Goal: Information Seeking & Learning: Understand process/instructions

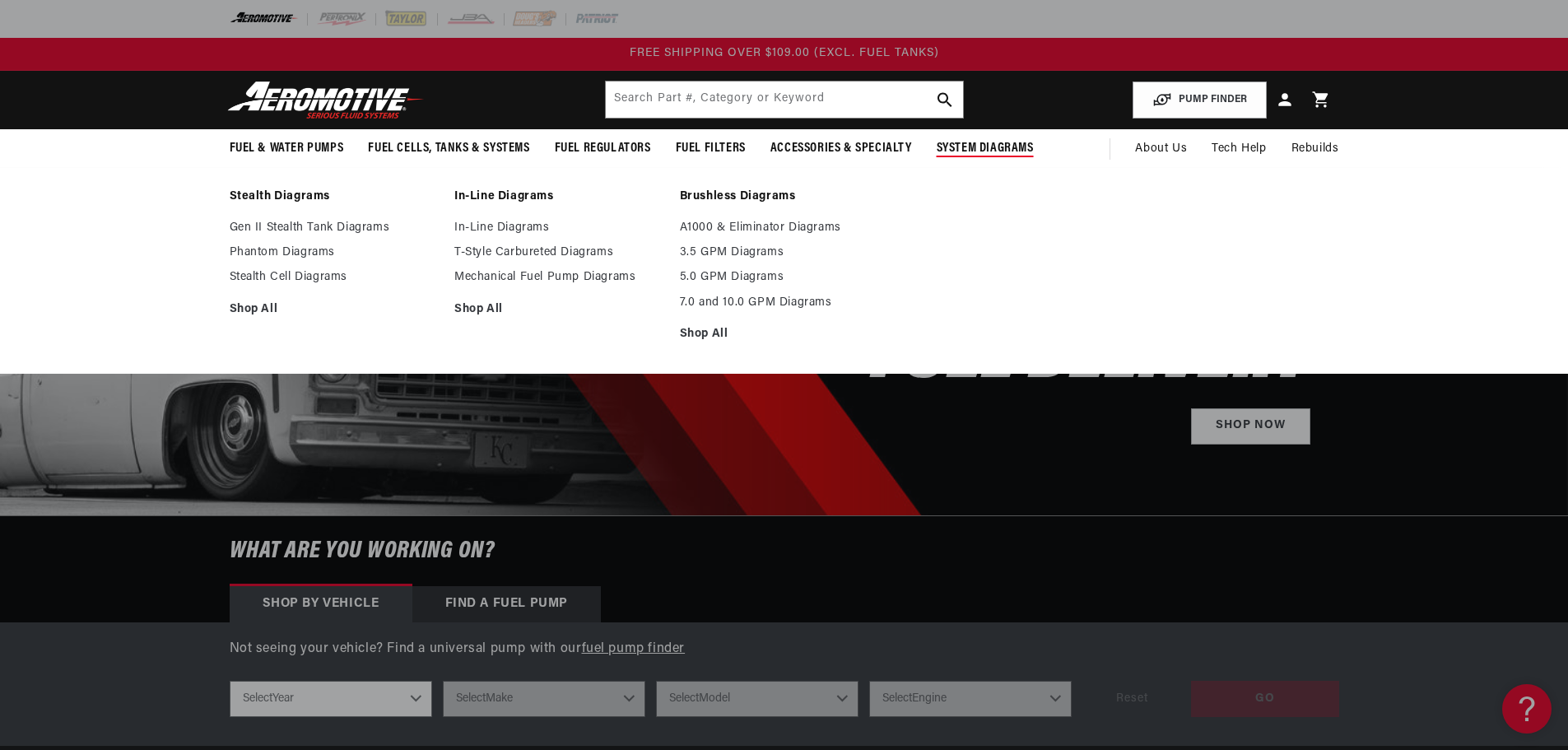
click at [969, 151] on span "System Diagrams" at bounding box center [985, 148] width 97 height 18
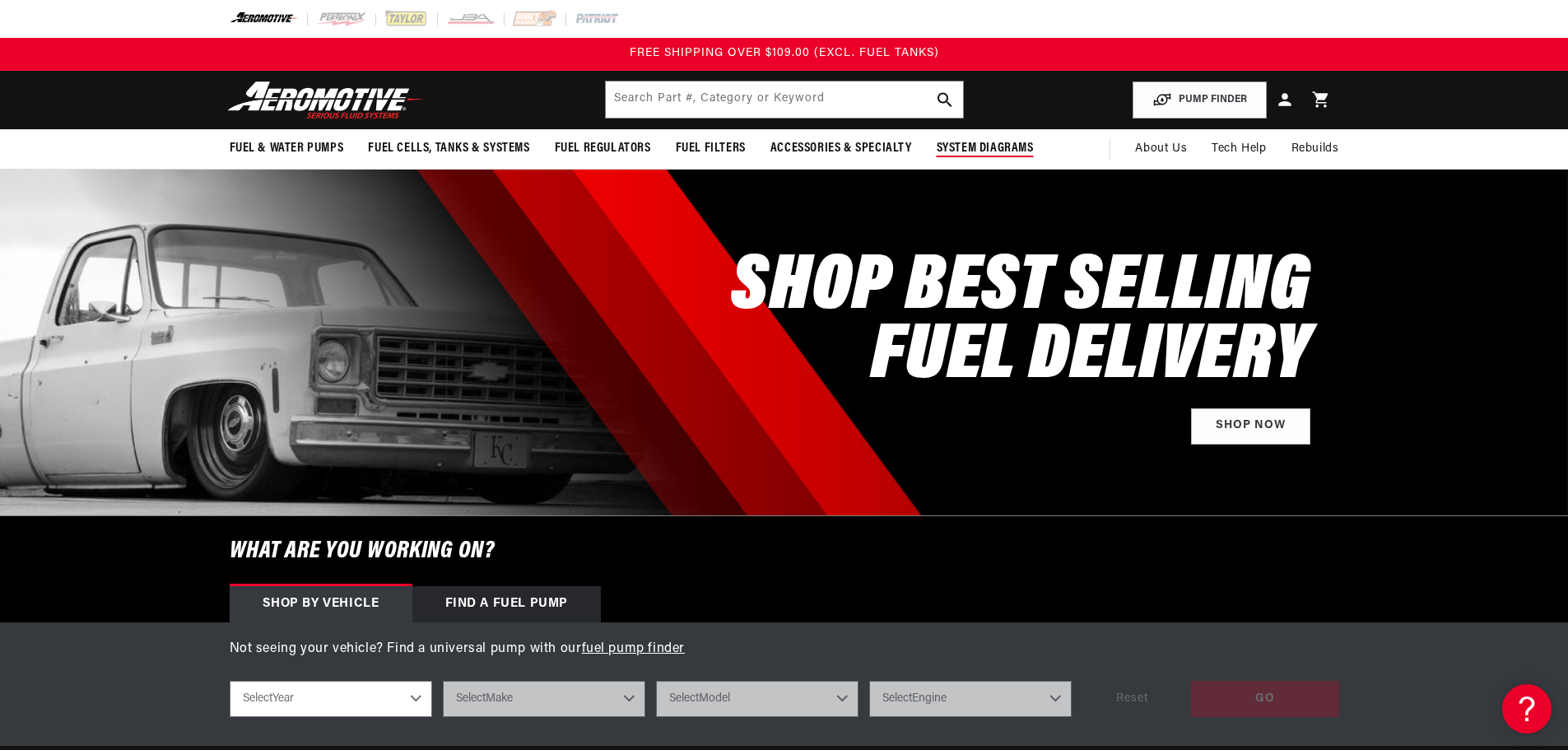
click at [969, 151] on span "System Diagrams" at bounding box center [985, 148] width 97 height 18
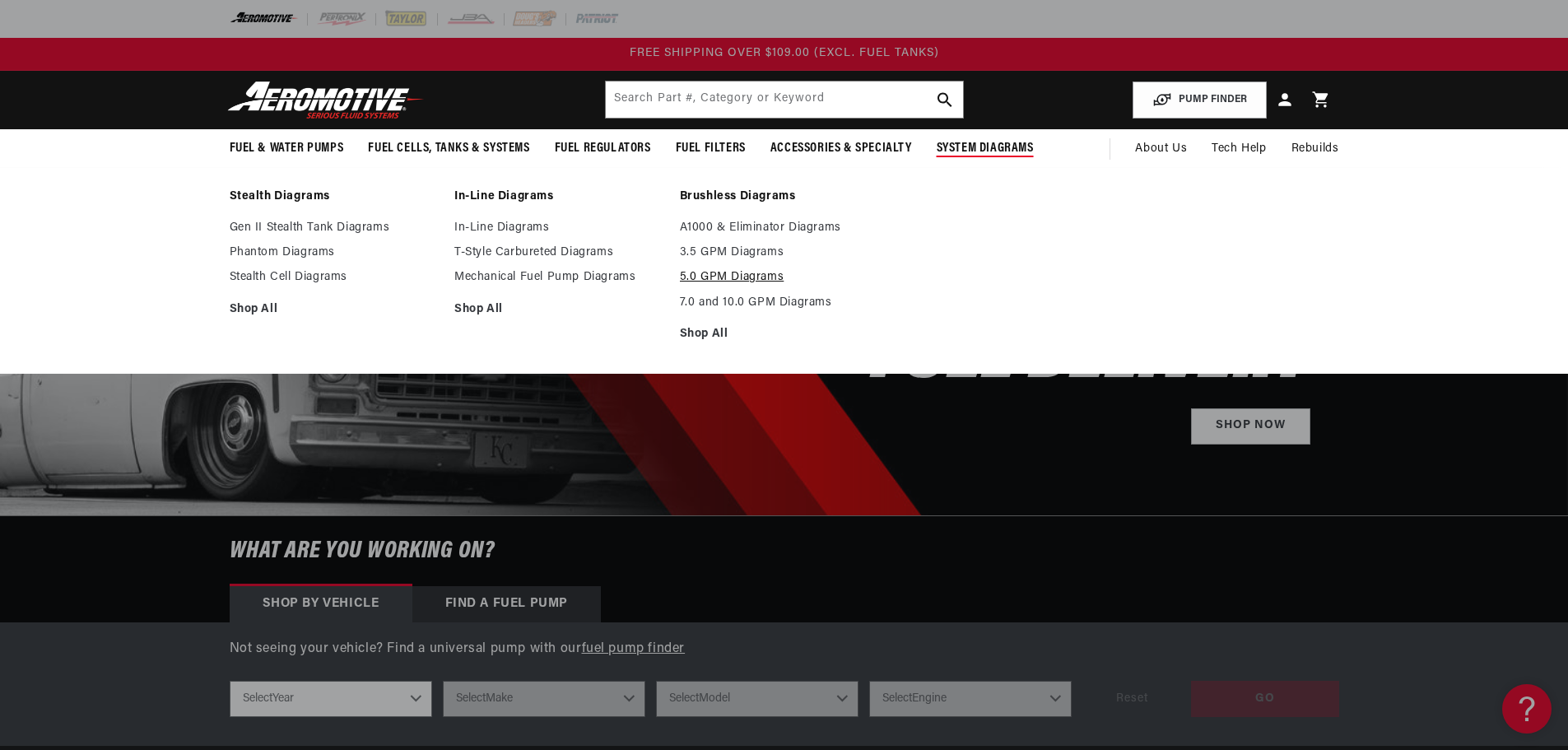
click at [720, 277] on link "5.0 GPM Diagrams" at bounding box center [784, 277] width 209 height 15
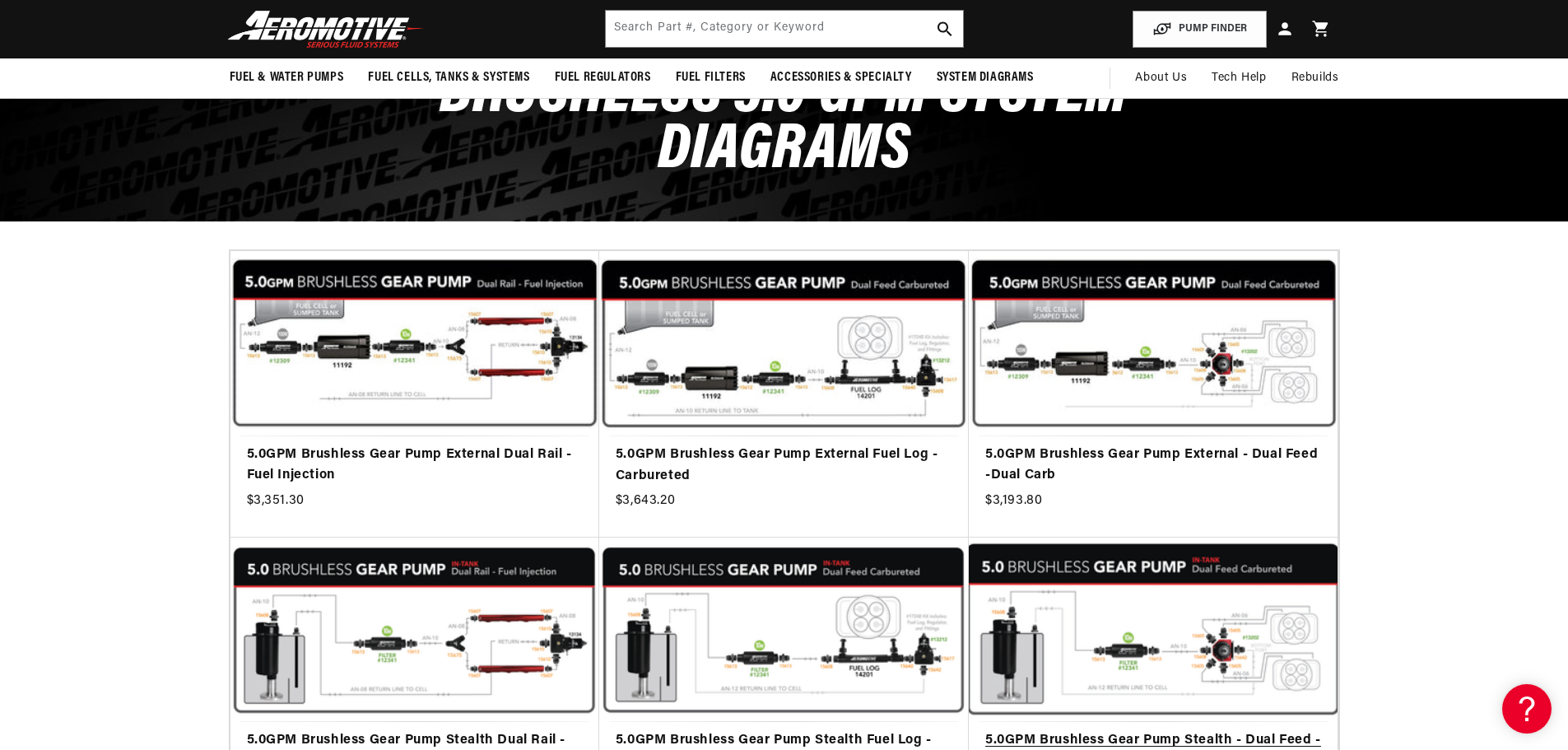
scroll to position [247, 0]
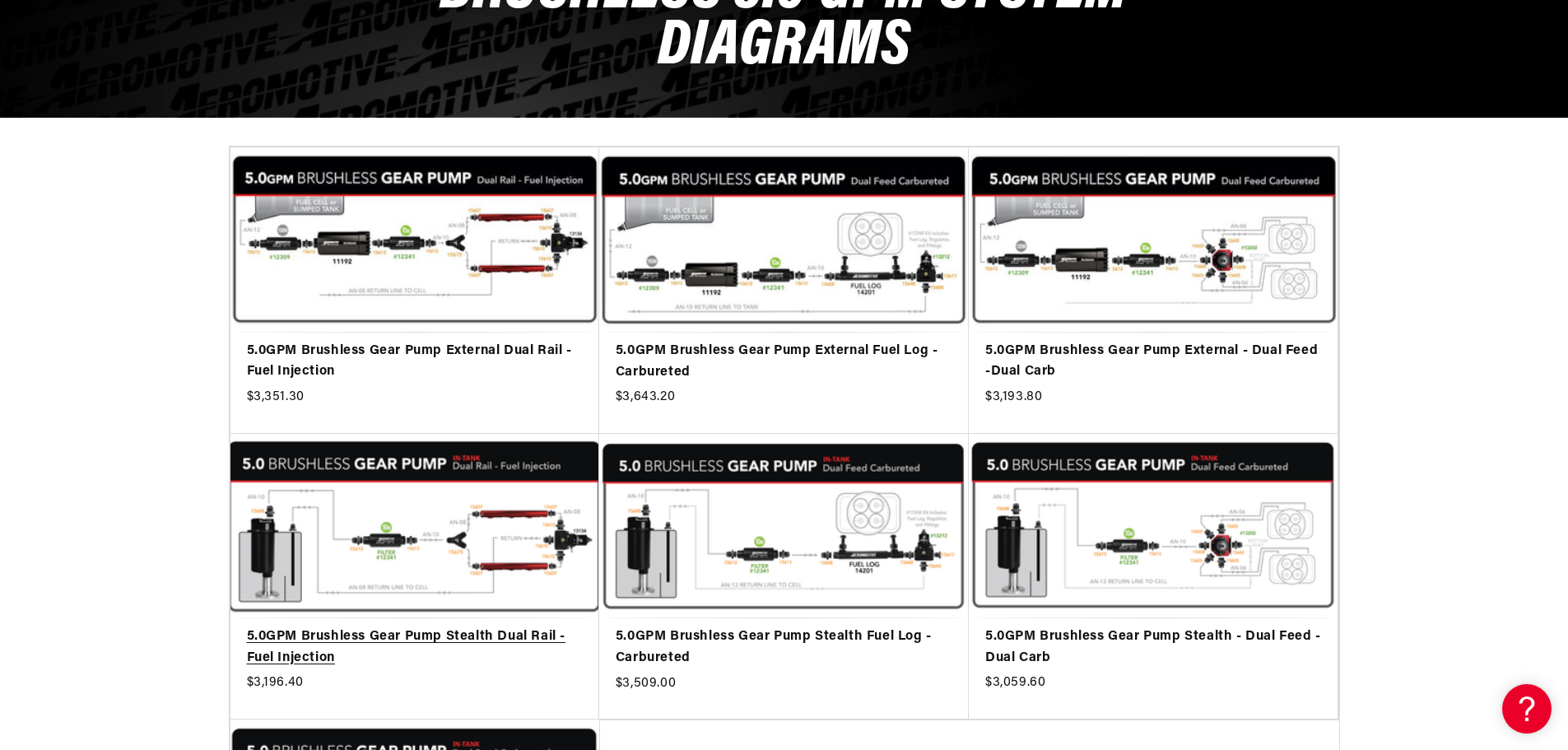
click at [395, 633] on link "5.0GPM Brushless Gear Pump Stealth Dual Rail - Fuel Injection" at bounding box center [414, 647] width 335 height 42
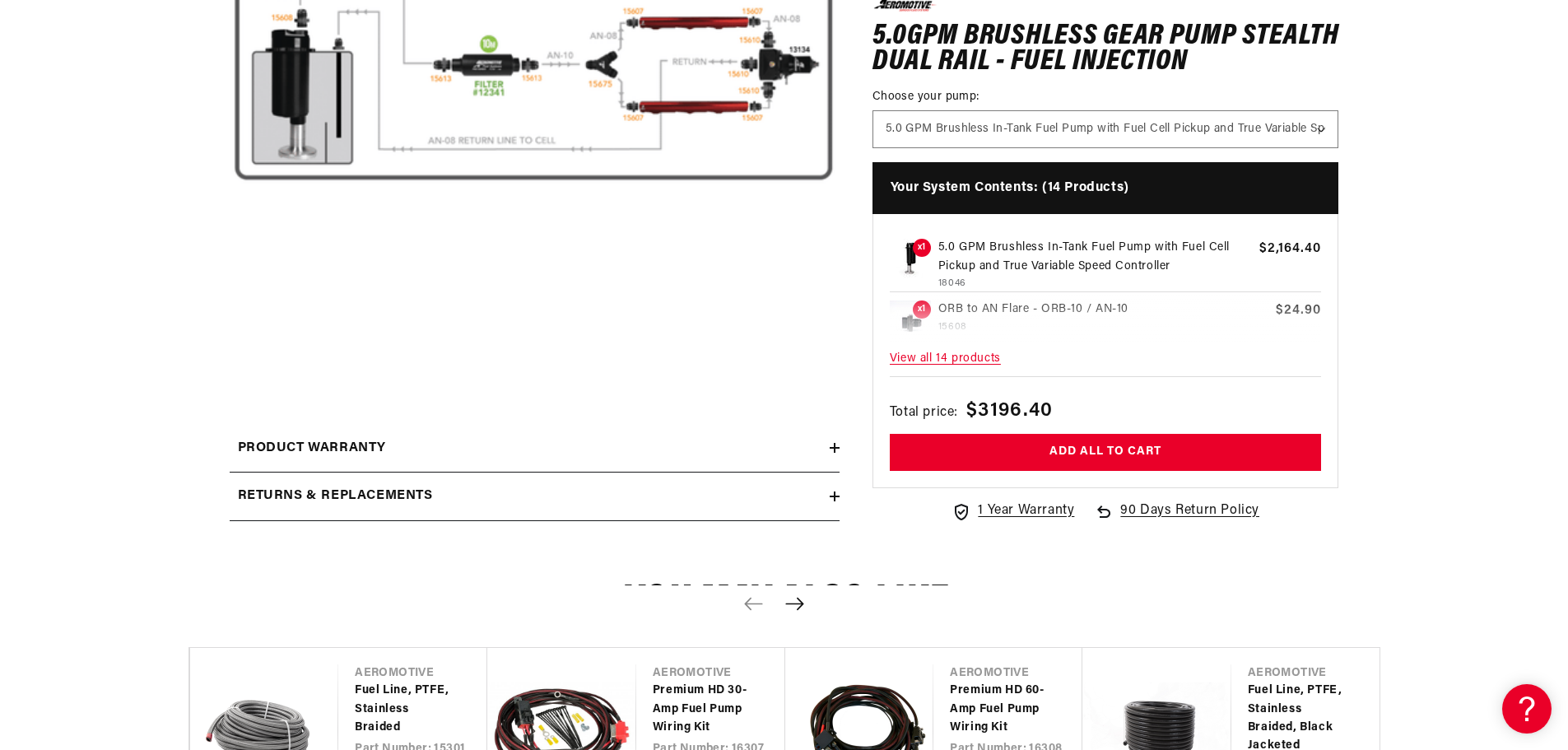
scroll to position [494, 0]
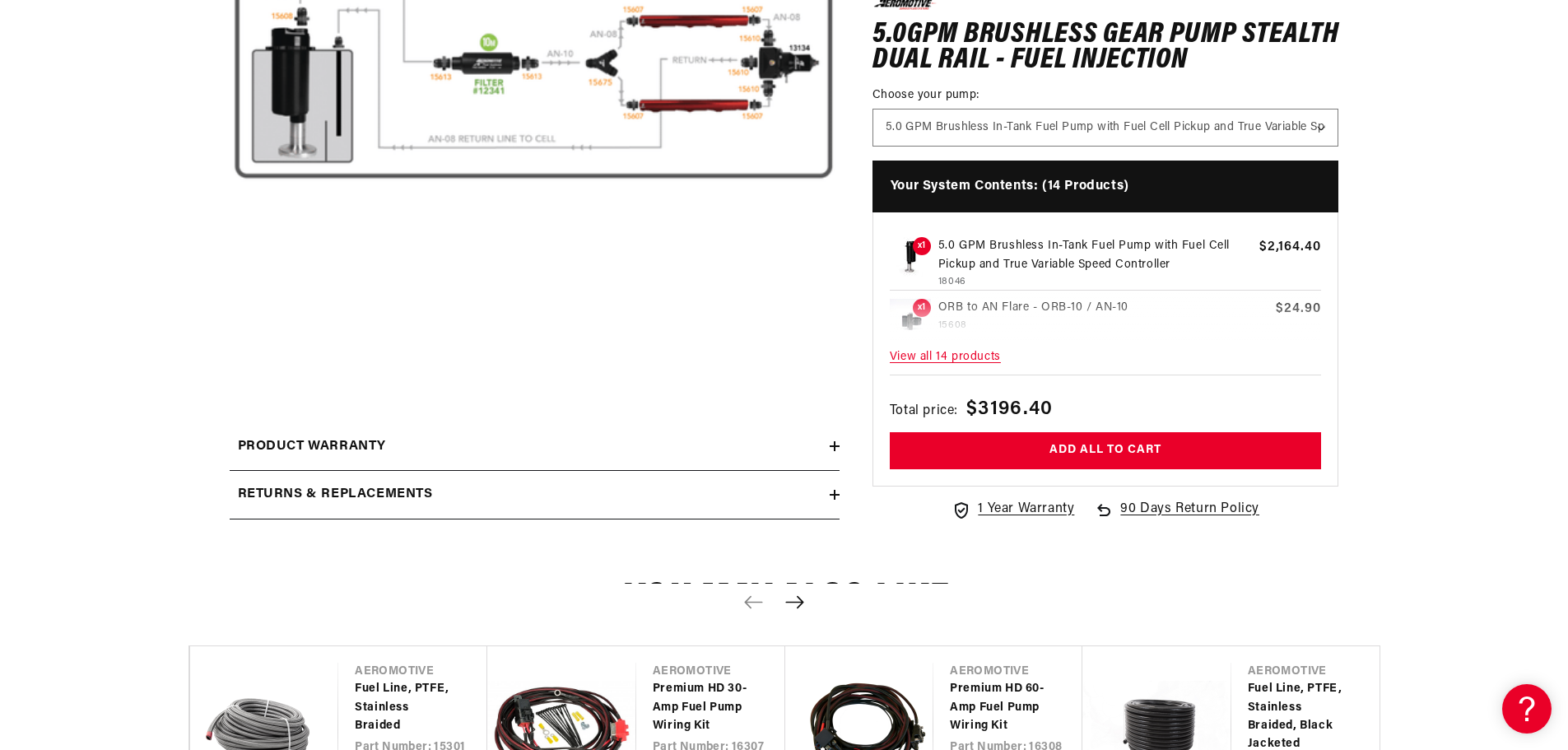
click at [298, 440] on h2 "Product warranty" at bounding box center [312, 446] width 149 height 21
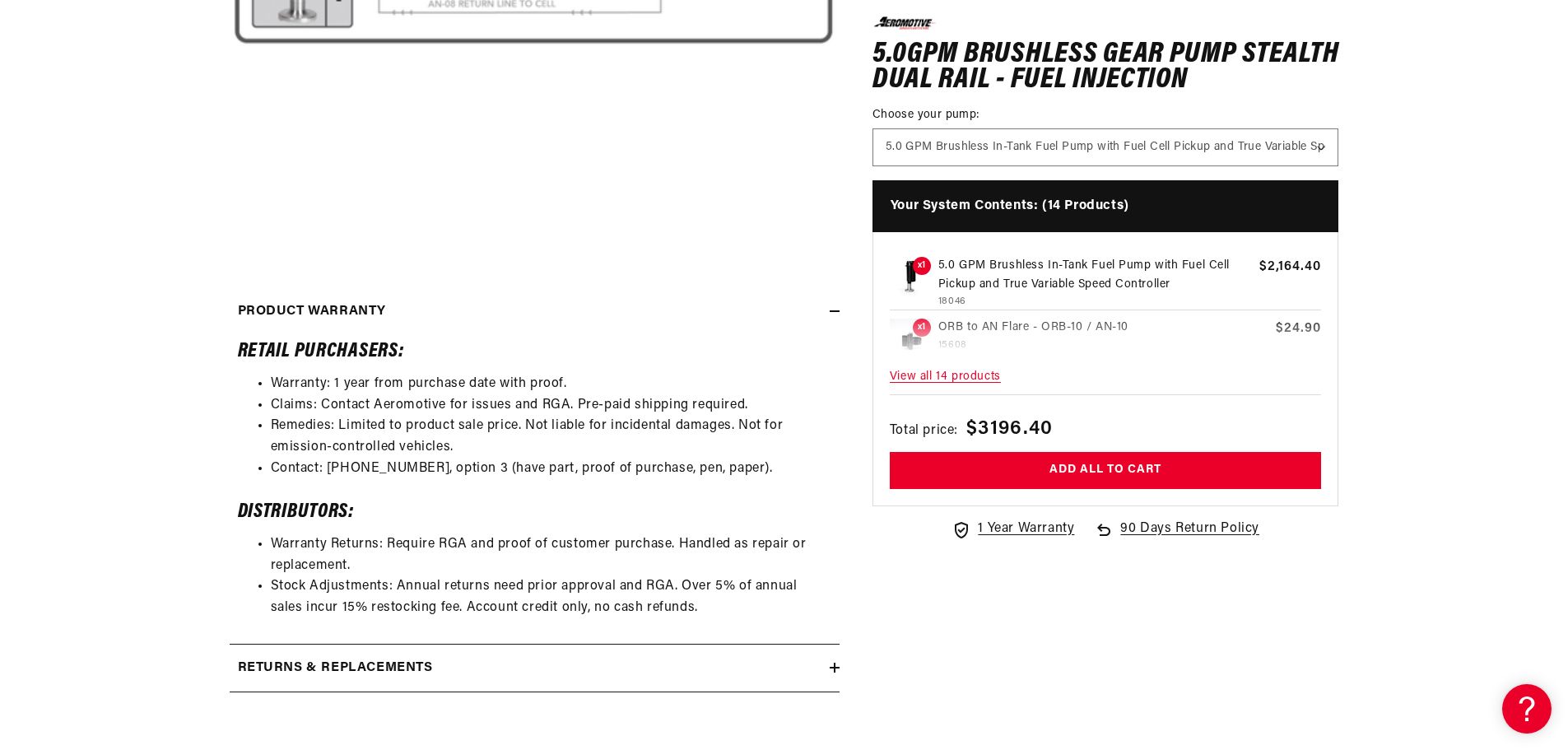
scroll to position [823, 0]
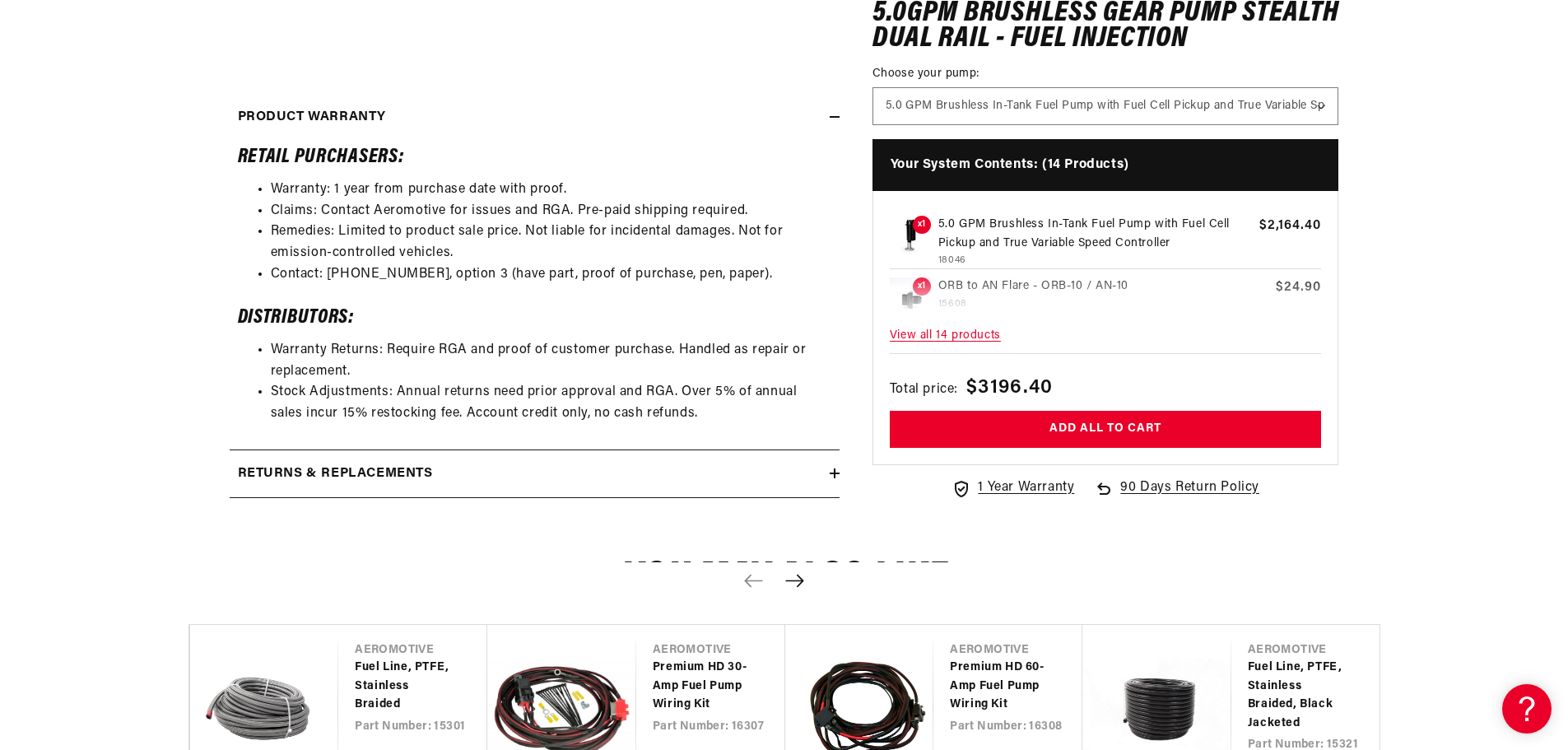
click at [261, 477] on h2 "Returns & replacements" at bounding box center [335, 473] width 195 height 21
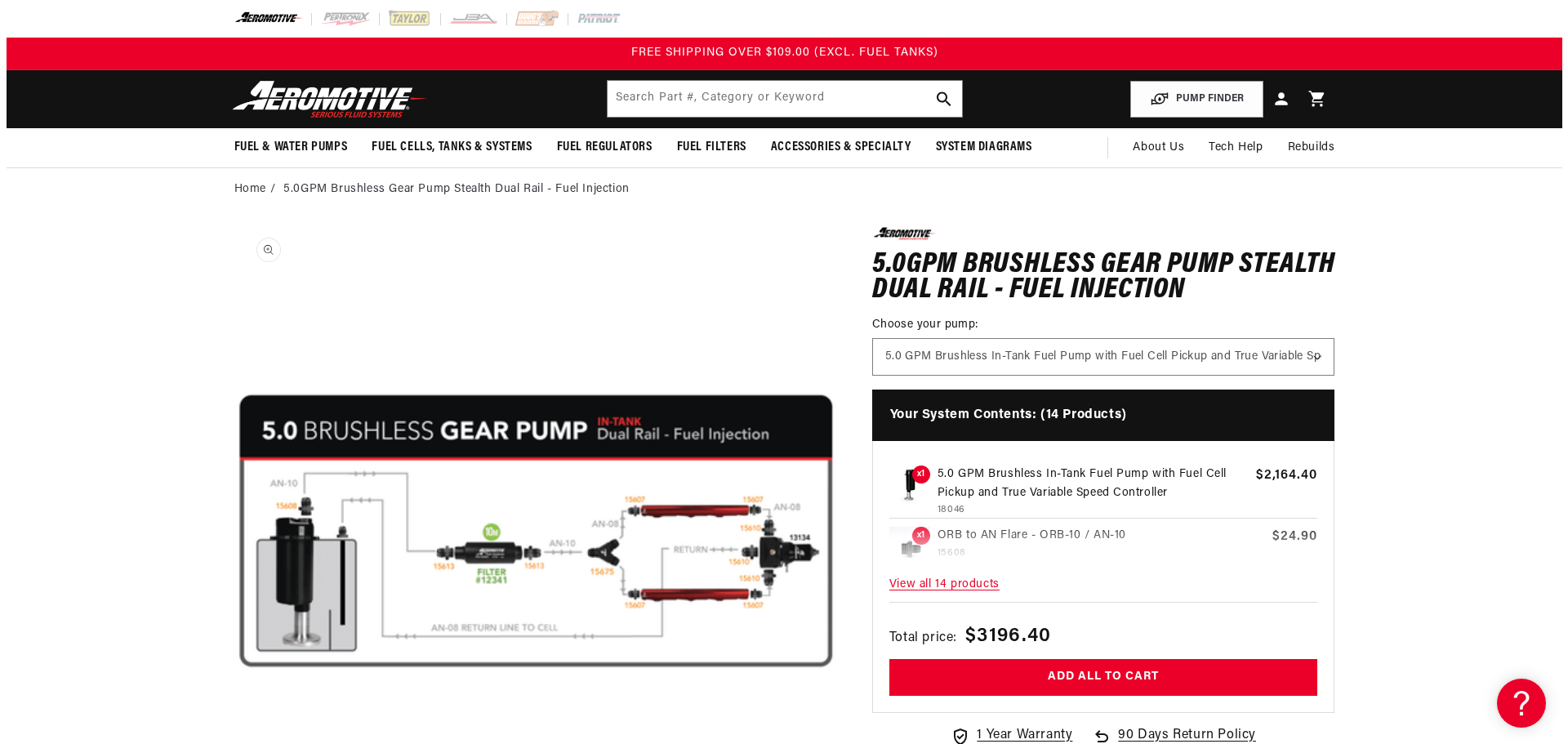
scroll to position [1, 0]
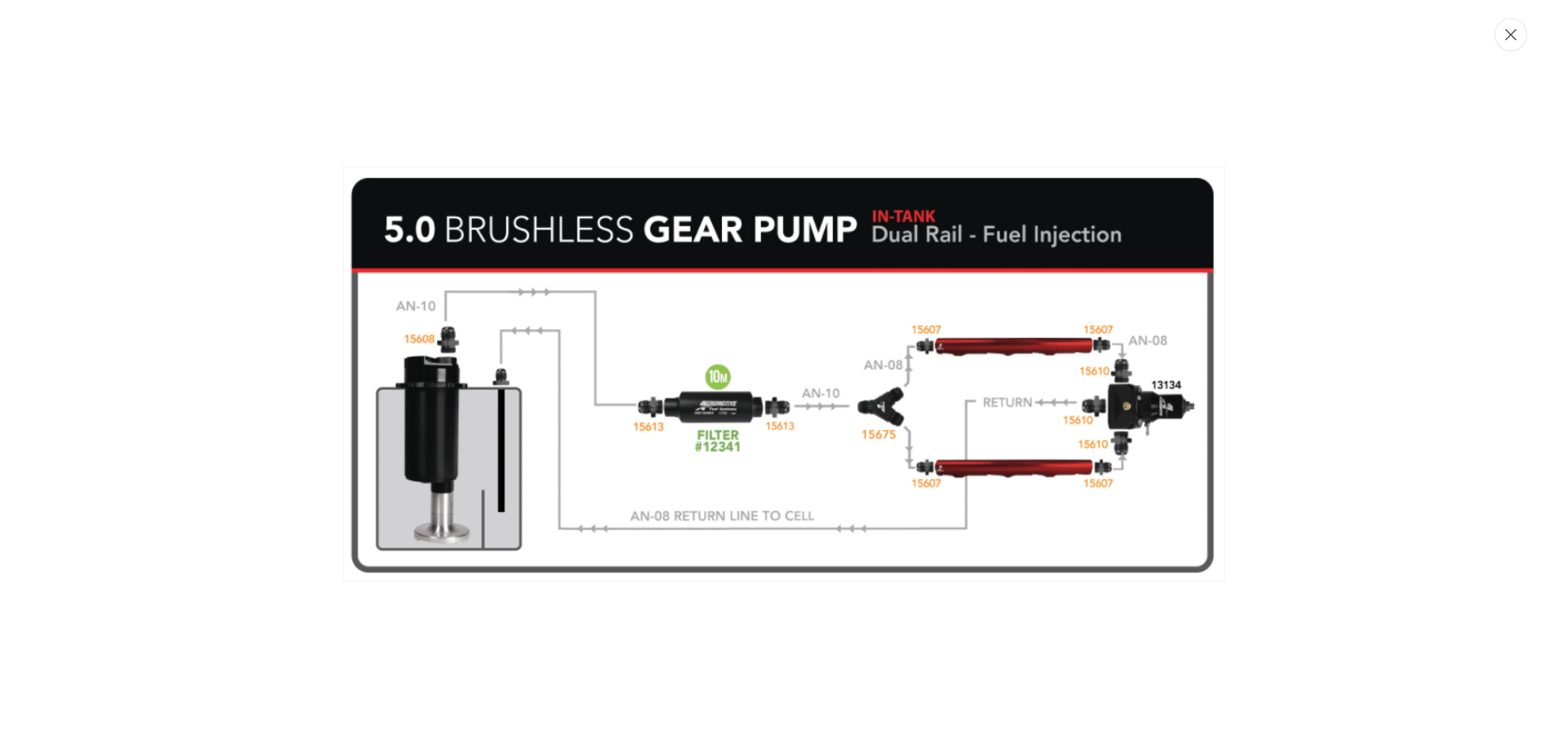
click at [1516, 47] on button "Close" at bounding box center [1510, 35] width 33 height 33
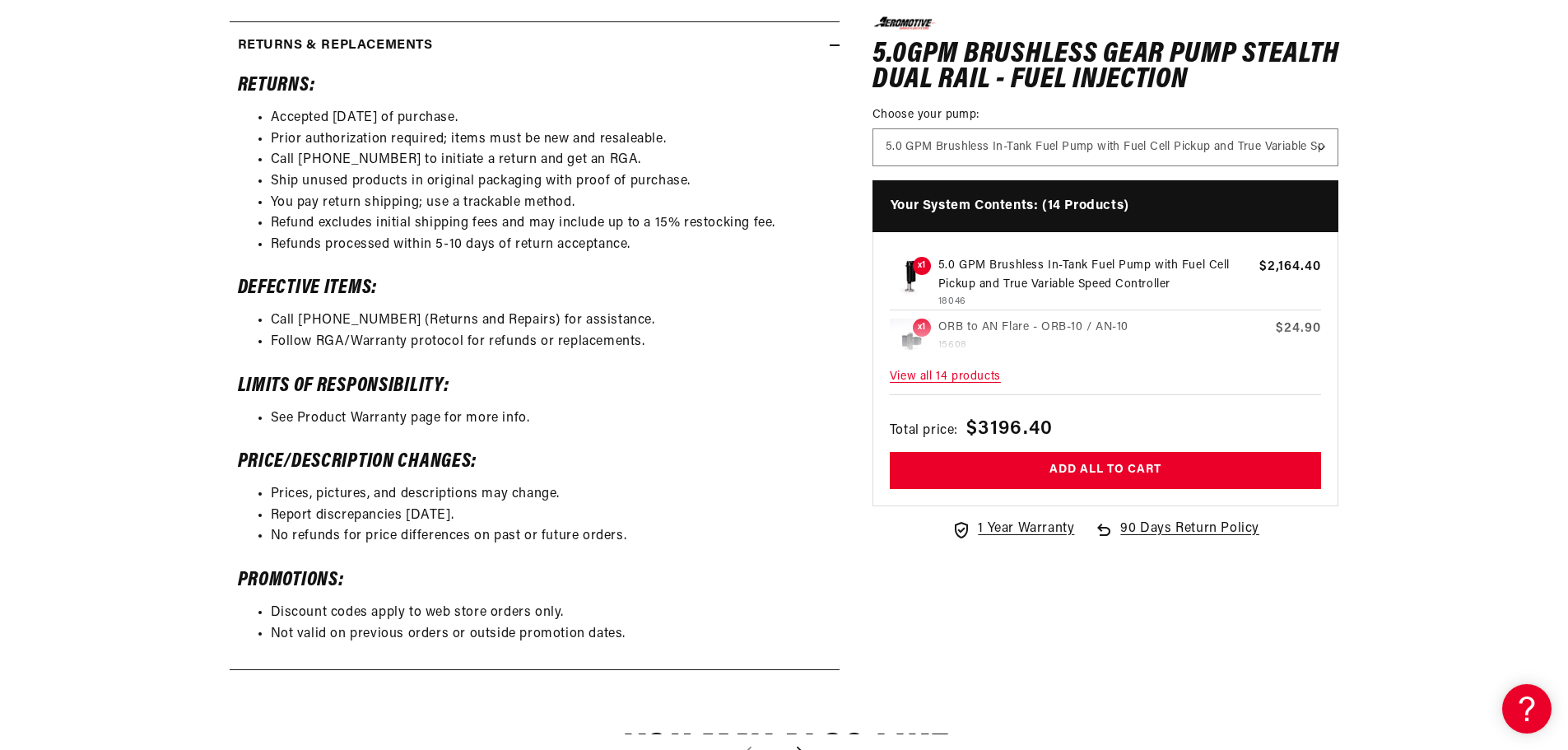
scroll to position [1482, 0]
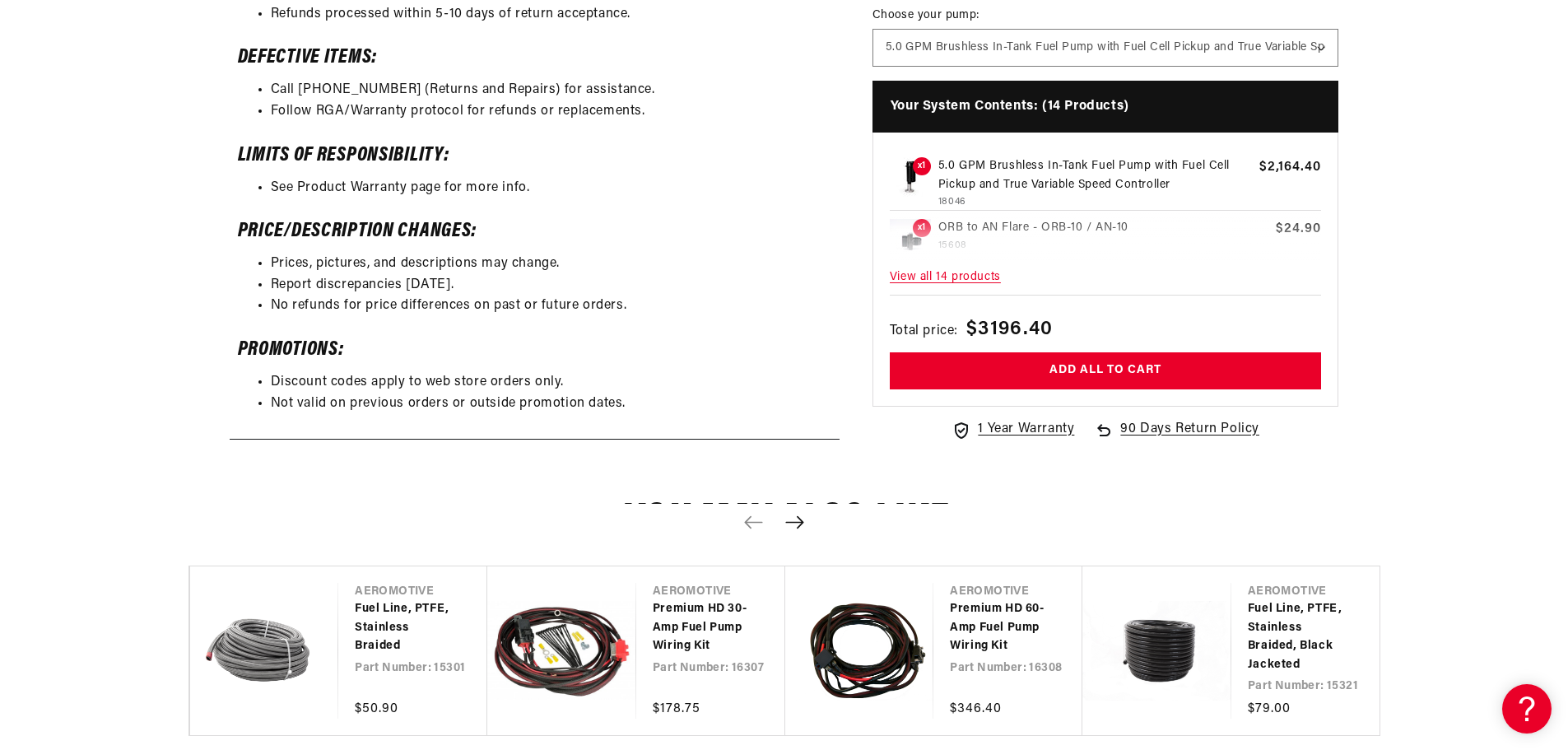
click at [1035, 431] on span "1 Year Warranty" at bounding box center [1026, 429] width 97 height 21
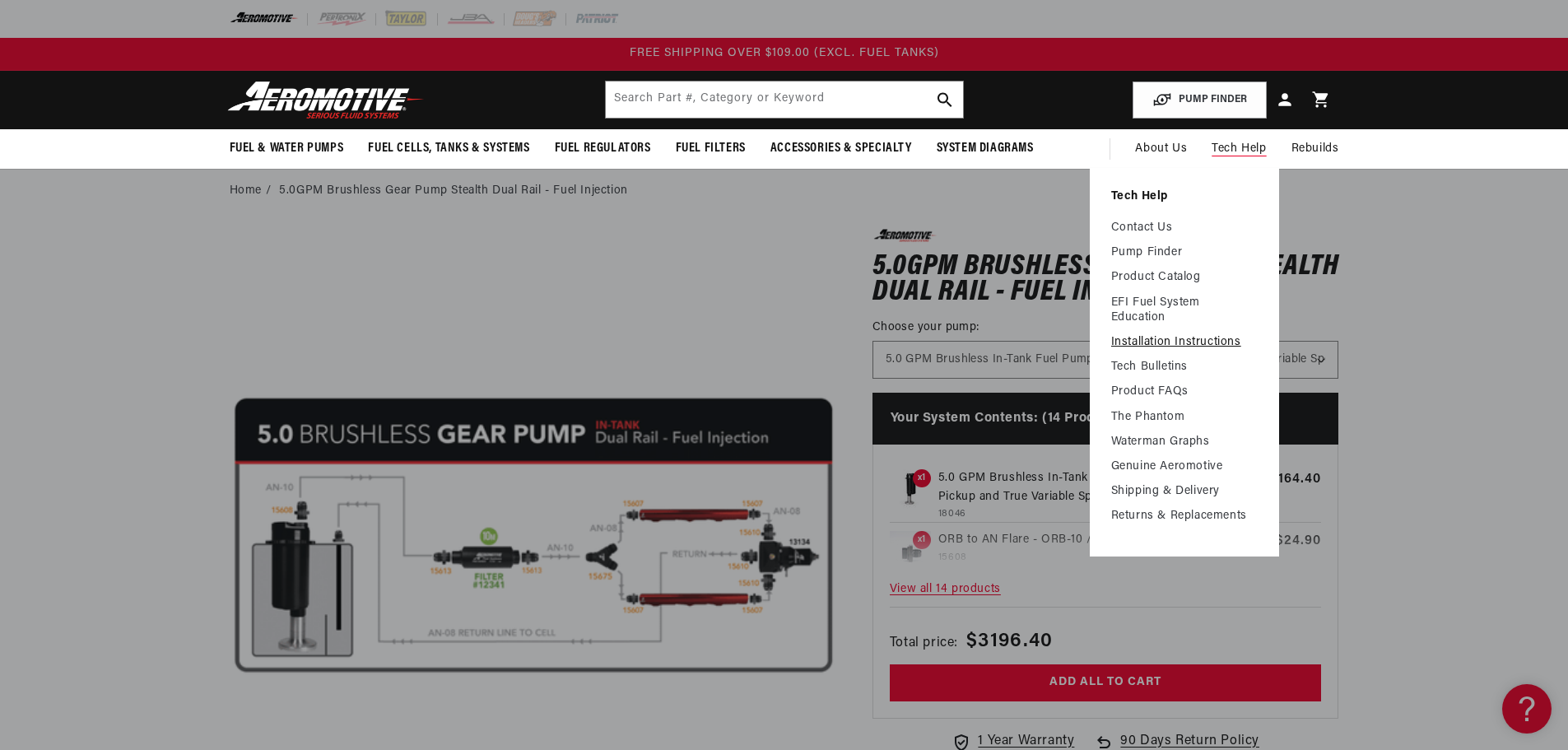
click at [1219, 341] on link "Installation Instructions" at bounding box center [1184, 342] width 146 height 15
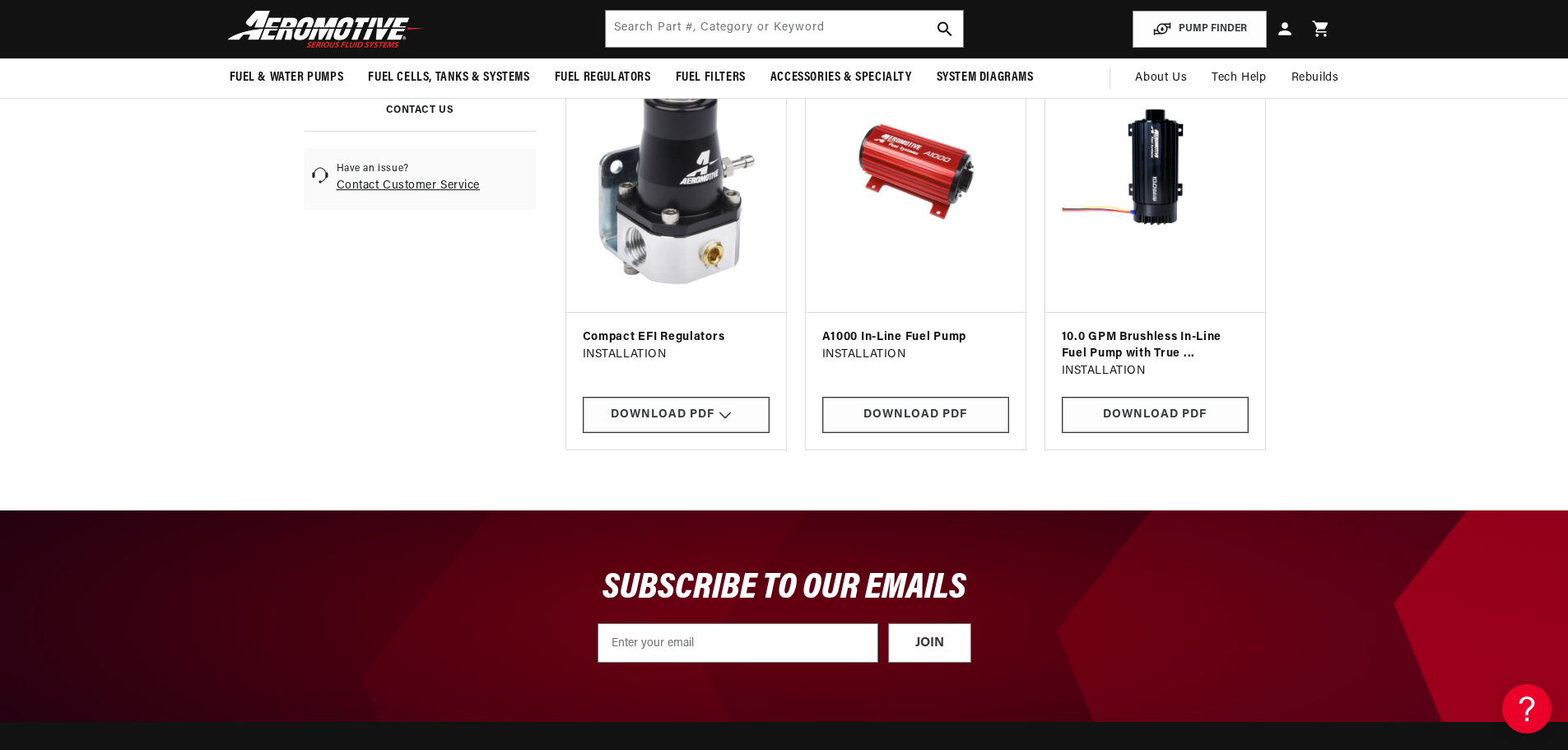
scroll to position [247, 0]
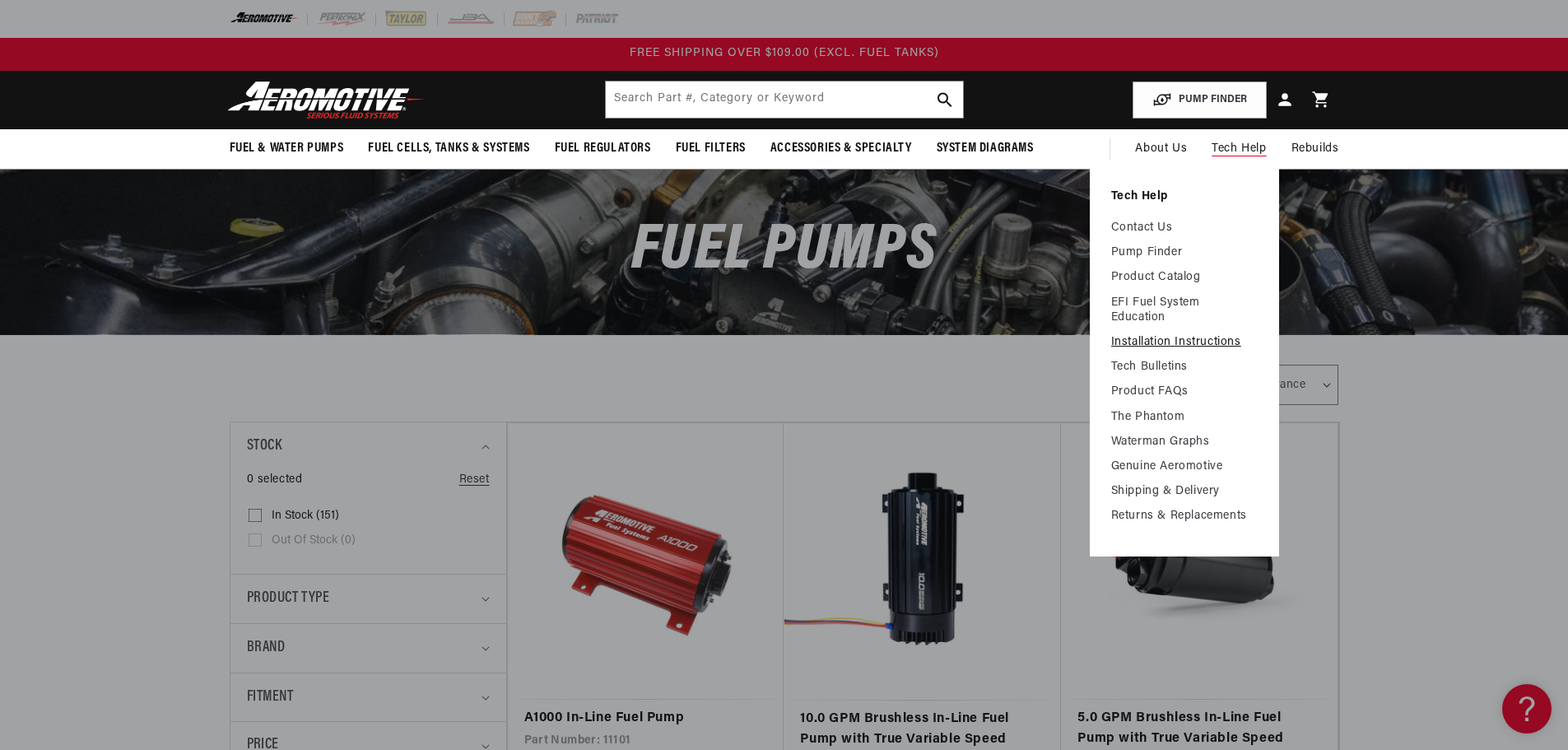
click at [1174, 345] on link "Installation Instructions" at bounding box center [1184, 342] width 146 height 15
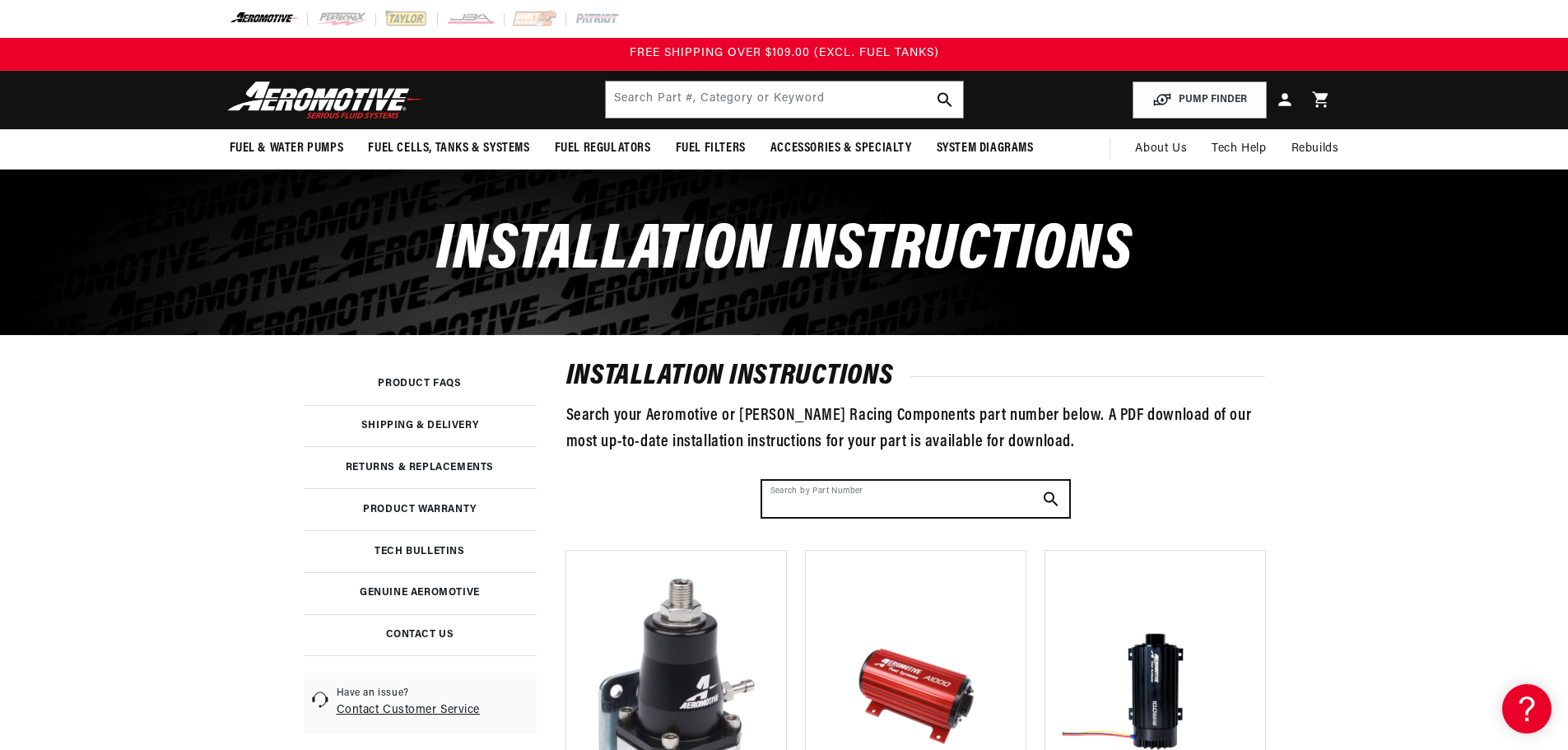
click at [812, 494] on input "Search by Part Number" at bounding box center [915, 499] width 307 height 36
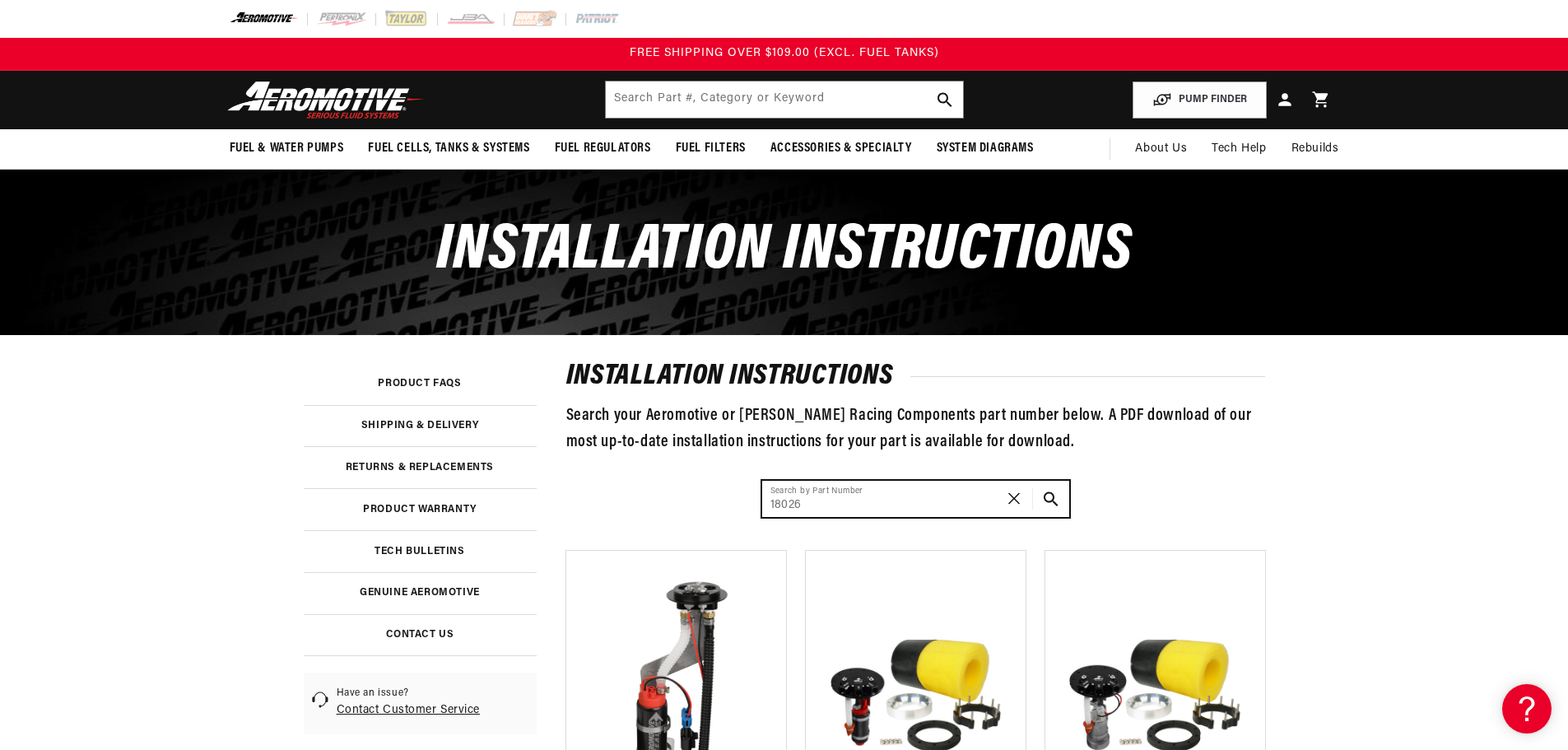
type input "18026"
click at [1032, 481] on button "Search Part #, Category or Keyword" at bounding box center [1050, 499] width 36 height 36
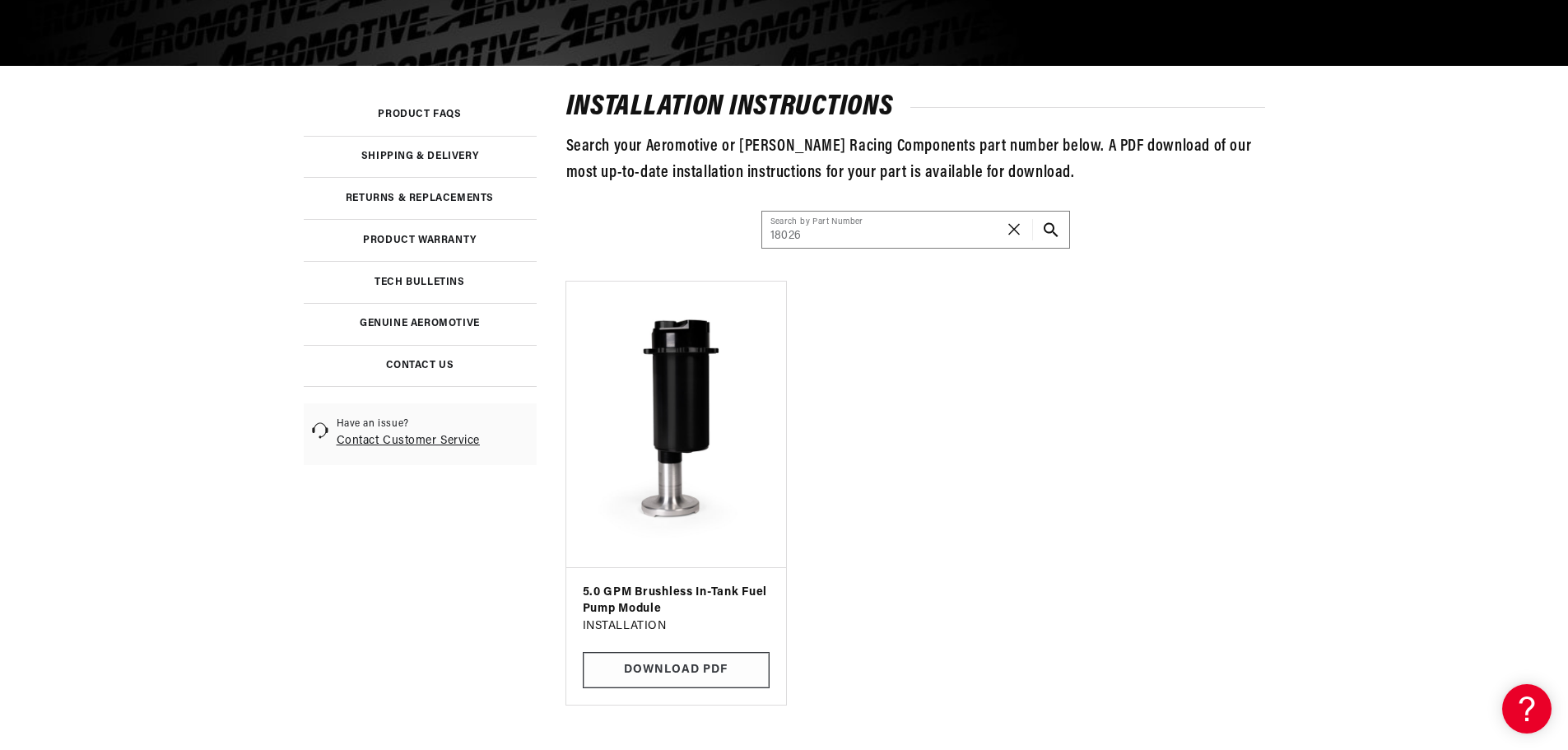
scroll to position [330, 0]
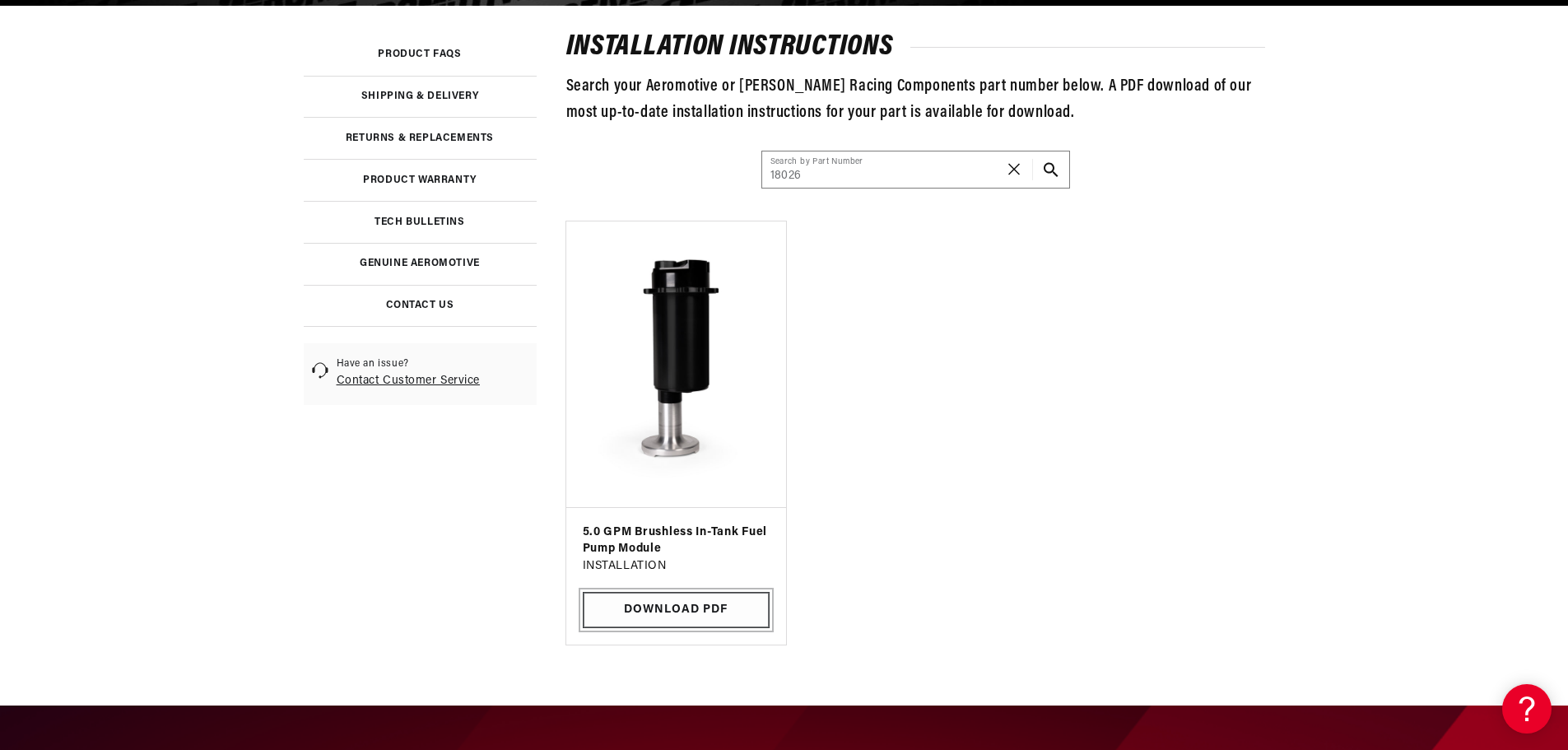
click at [637, 609] on link "Download PDF" at bounding box center [676, 610] width 187 height 37
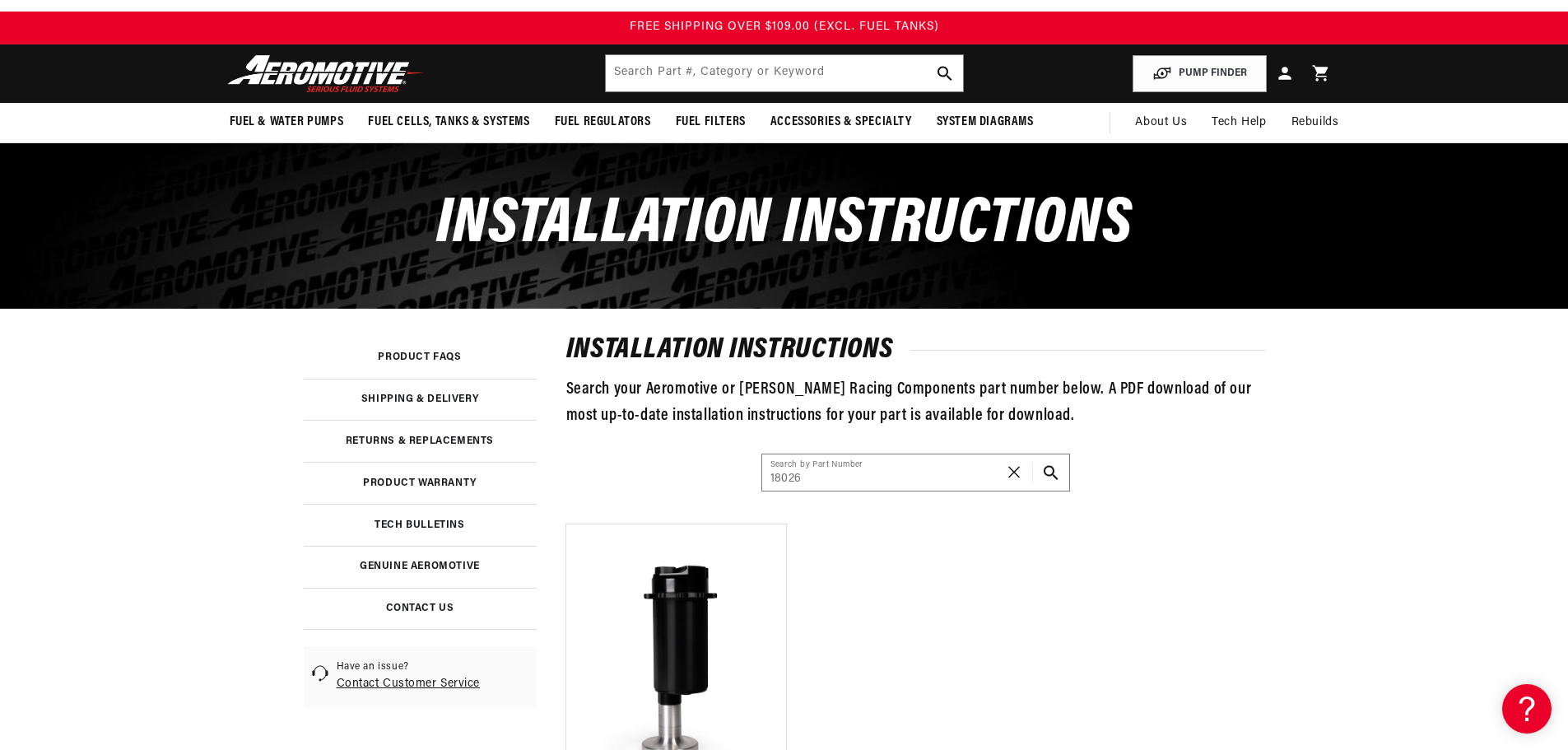
scroll to position [0, 0]
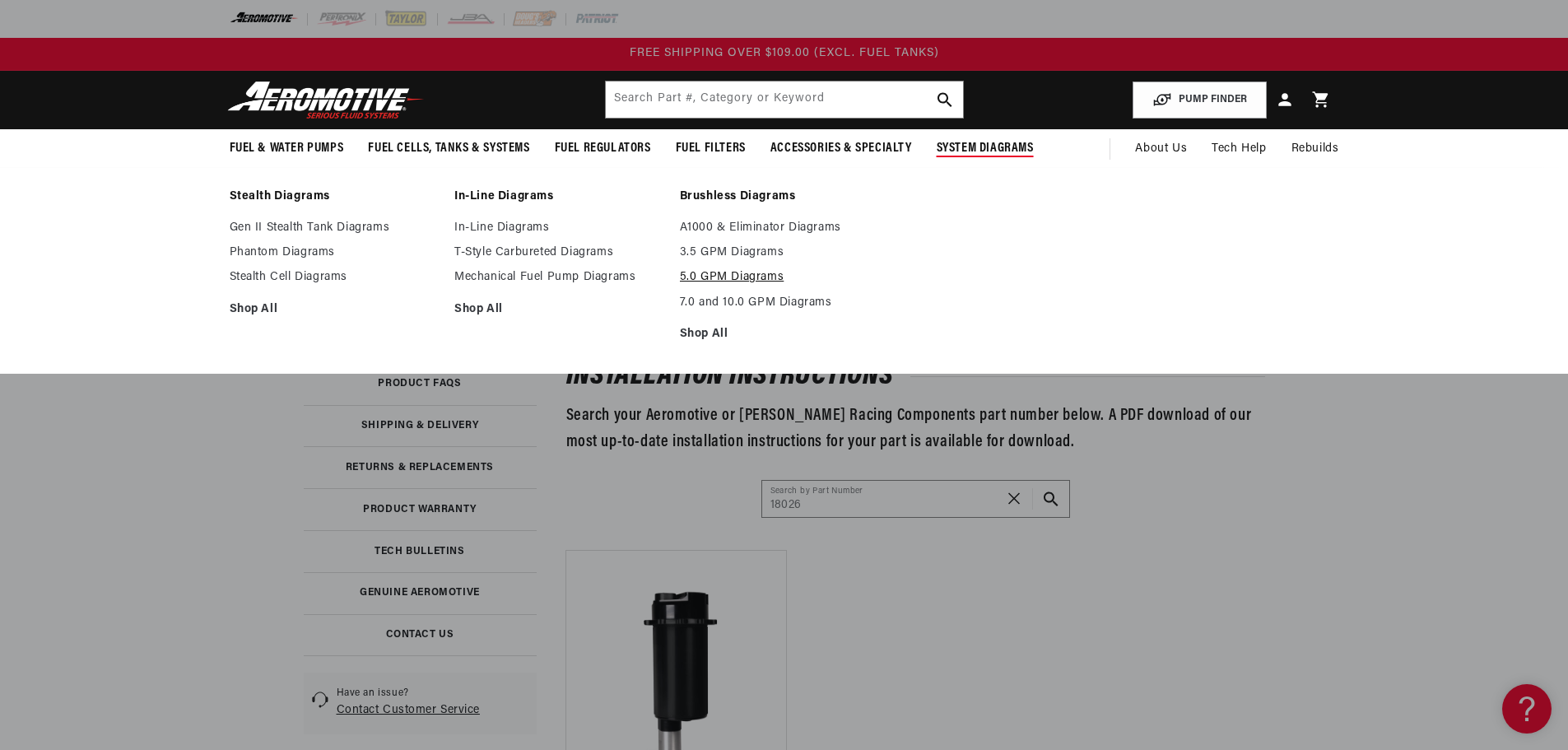
click at [755, 275] on link "5.0 GPM Diagrams" at bounding box center [784, 277] width 209 height 15
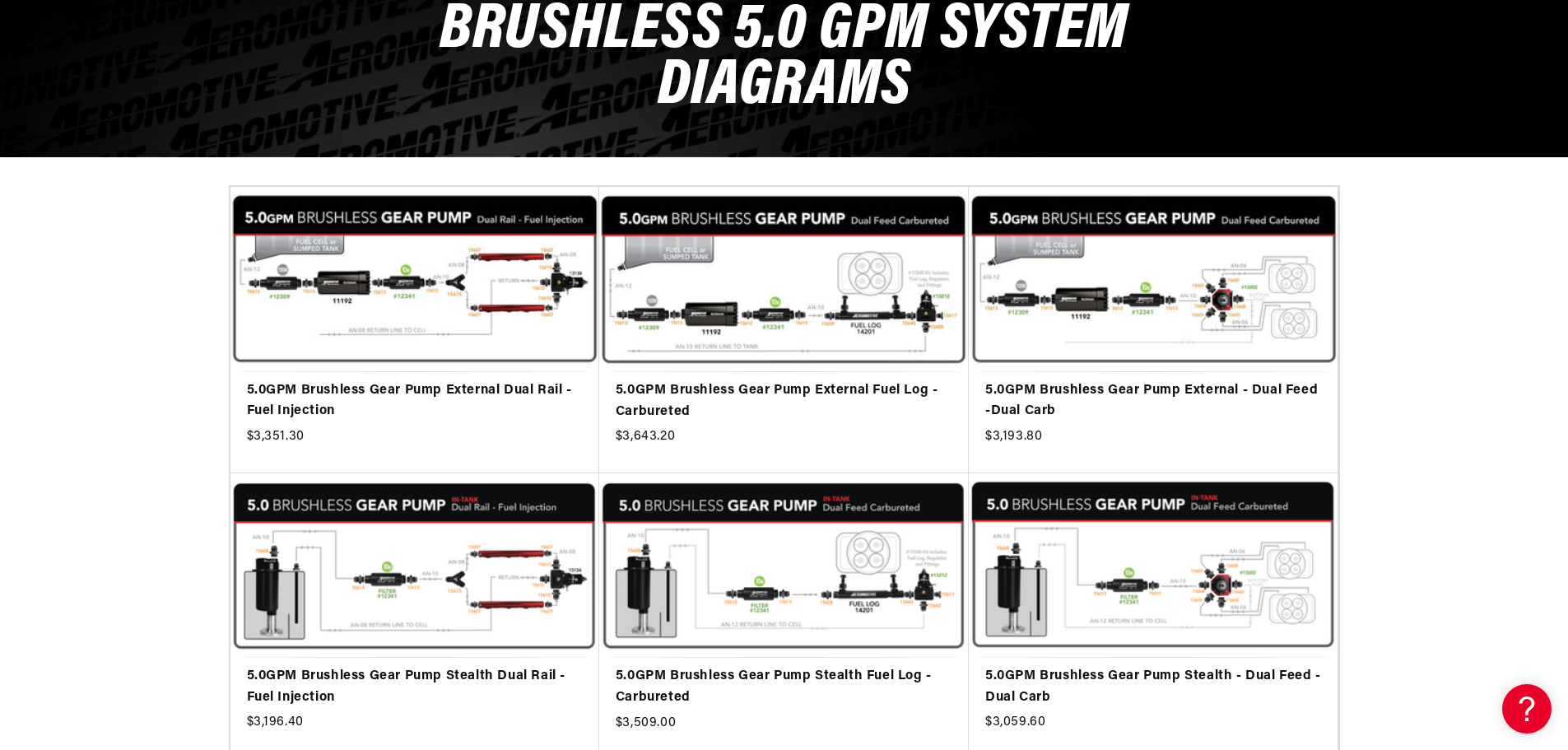
scroll to position [247, 0]
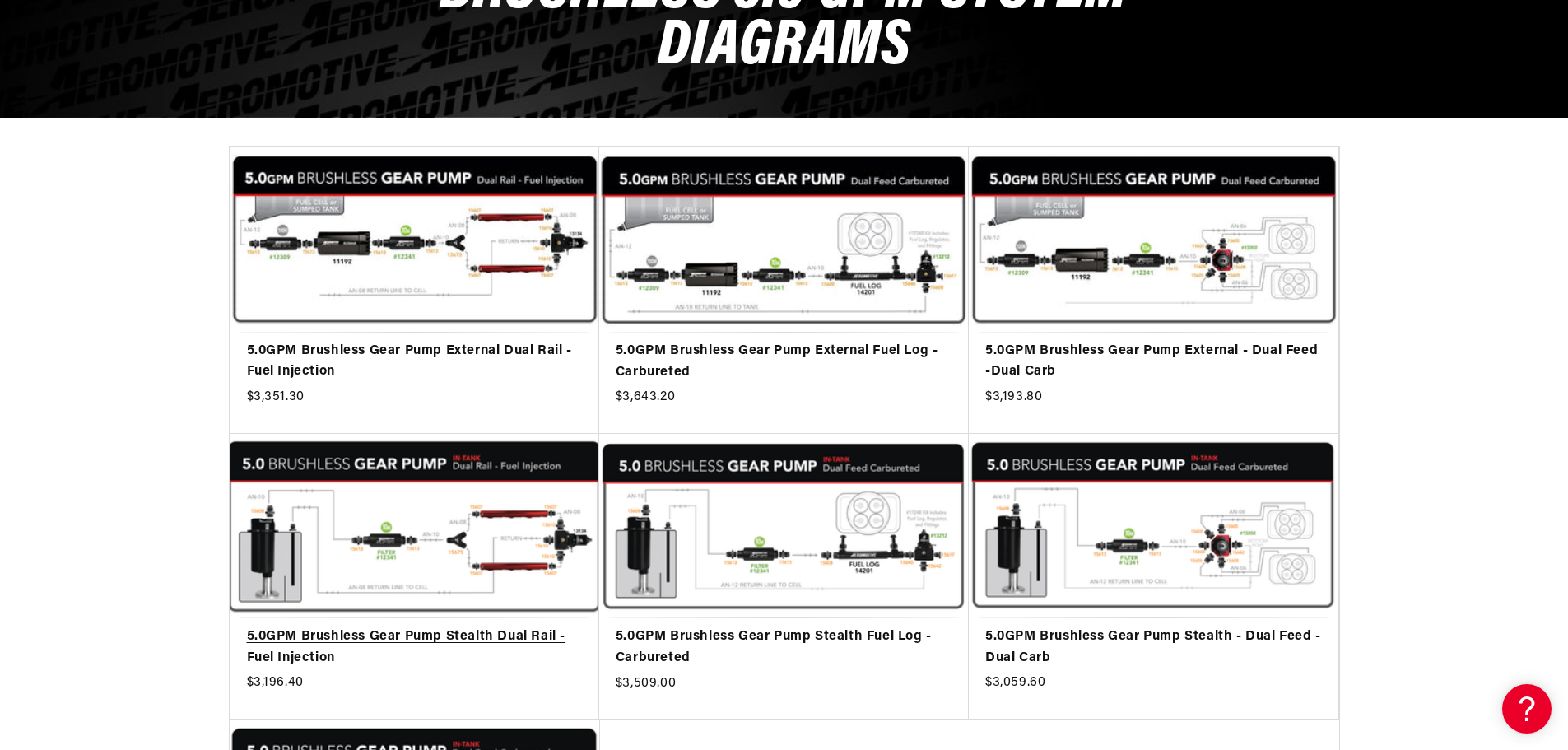
click at [457, 626] on link "5.0GPM Brushless Gear Pump Stealth Dual Rail - Fuel Injection" at bounding box center [414, 647] width 335 height 42
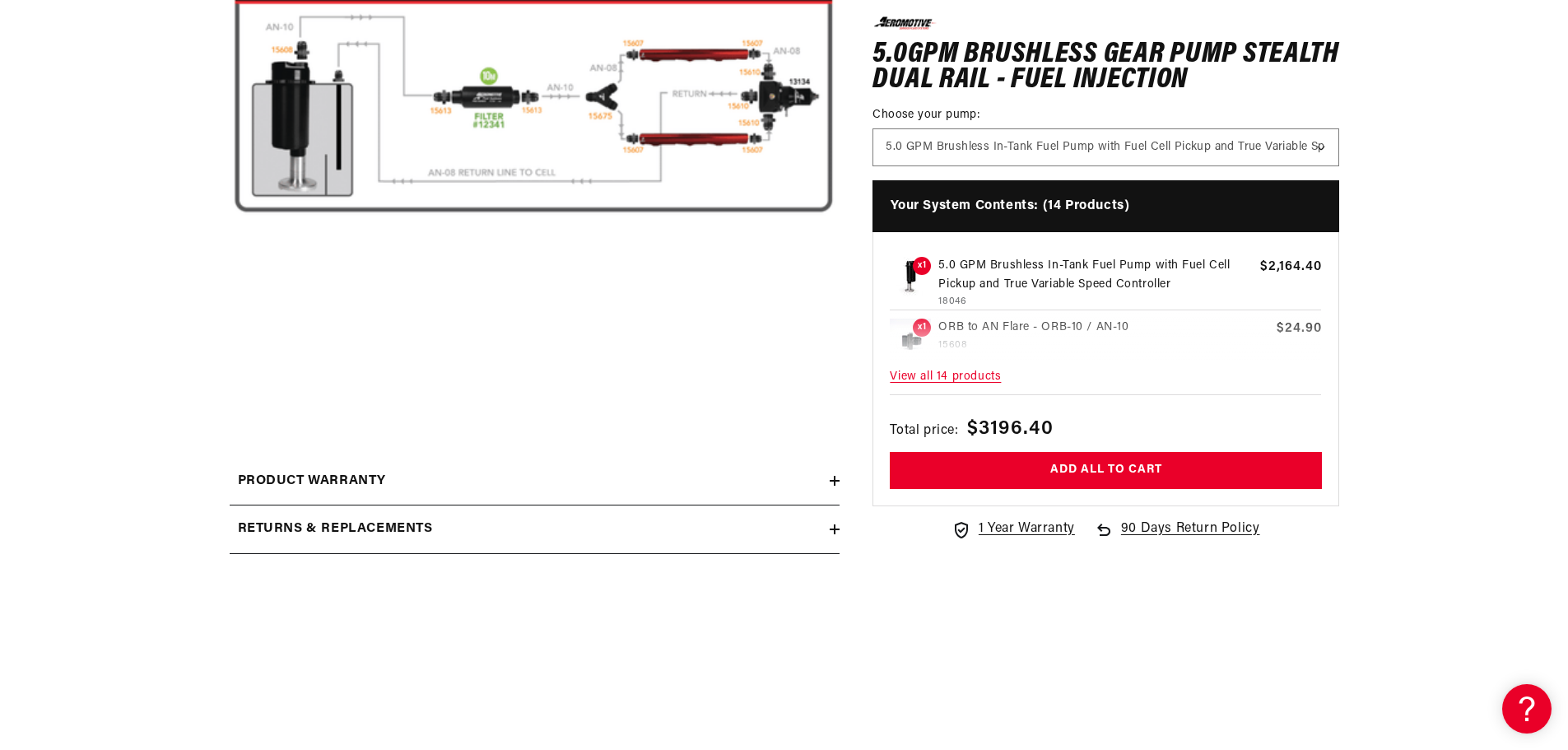
scroll to position [464, 0]
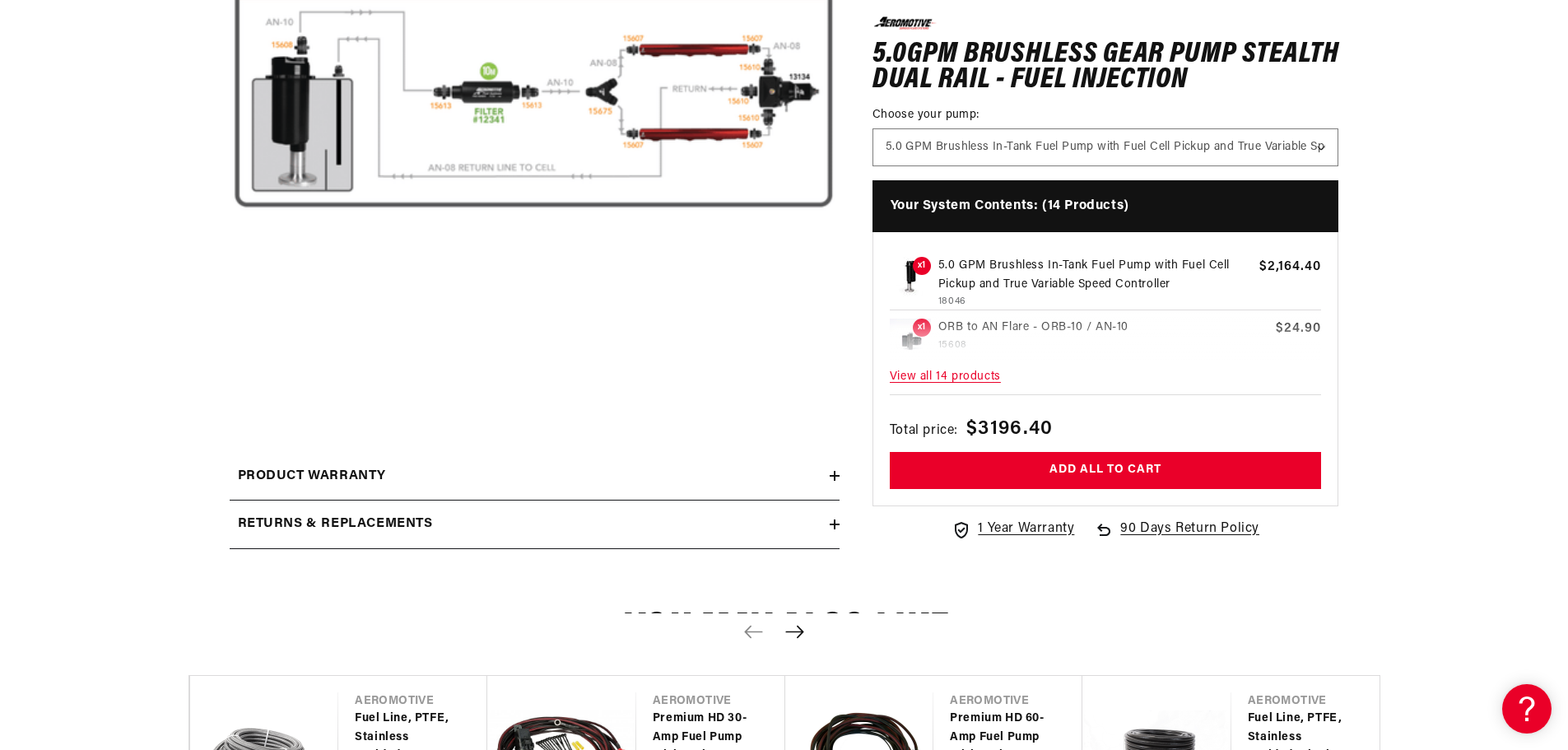
drag, startPoint x: 1350, startPoint y: 67, endPoint x: 143, endPoint y: 401, distance: 1252.4
click at [143, 401] on section "0.0 star rating Write a review 5.0GPM Brushless Gear Pump Stealth Dual Rail - F…" at bounding box center [784, 161] width 1568 height 827
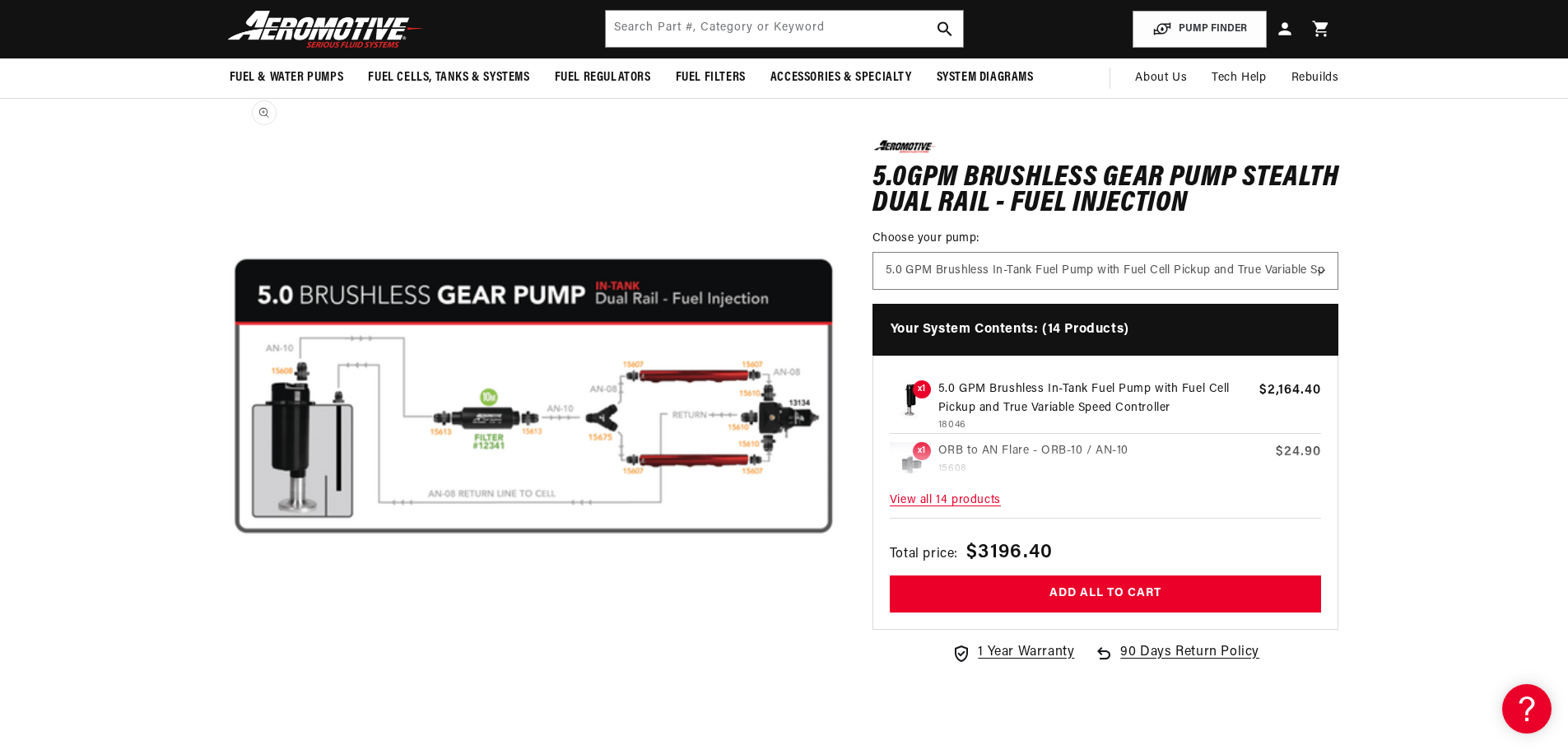
scroll to position [135, 0]
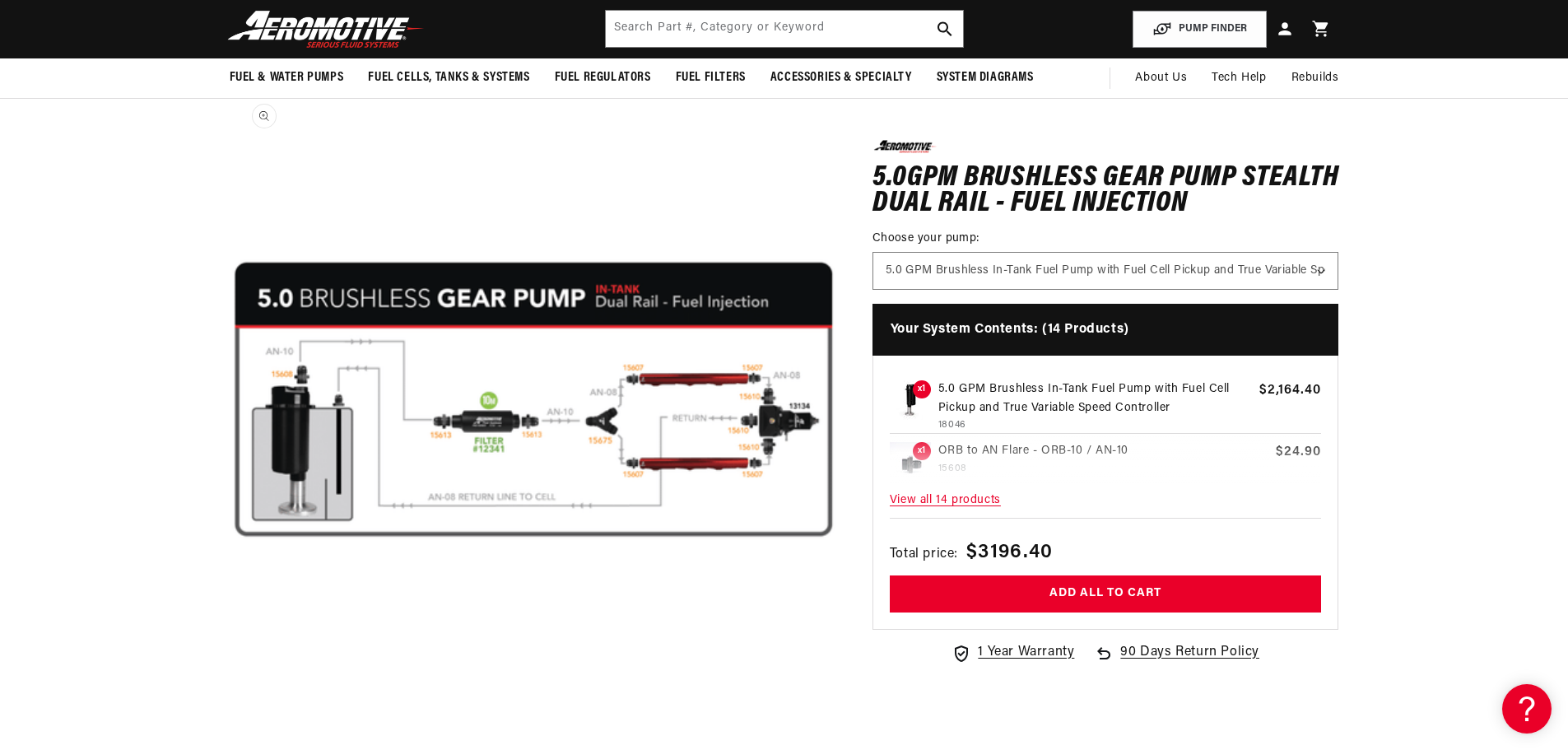
click at [230, 704] on button "Open media 1 in modal" at bounding box center [230, 704] width 0 height 0
drag, startPoint x: 881, startPoint y: 353, endPoint x: 406, endPoint y: 384, distance: 476.0
click at [230, 704] on button "Open media 1 in modal" at bounding box center [230, 704] width 0 height 0
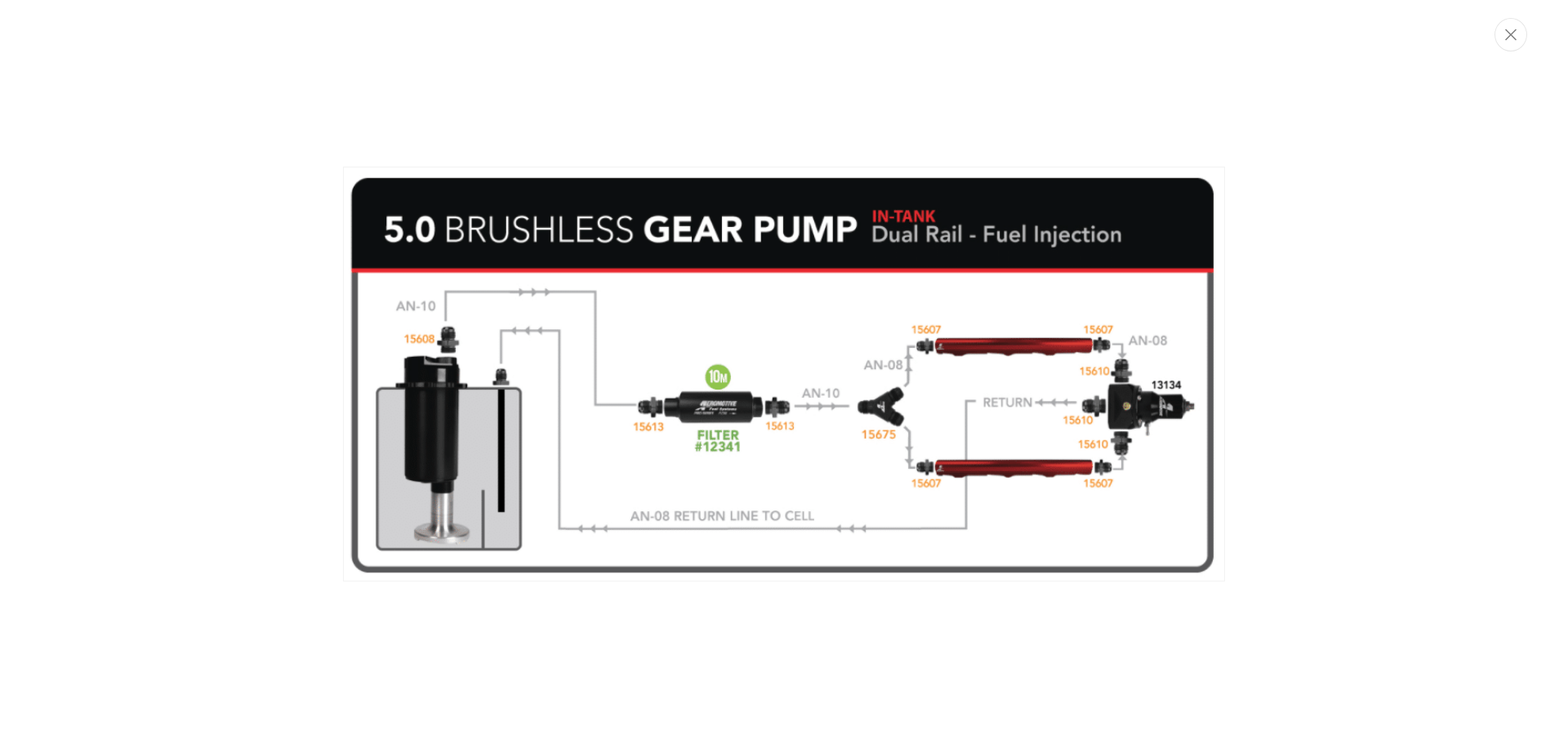
click at [563, 369] on img "Media gallery" at bounding box center [784, 374] width 882 height 414
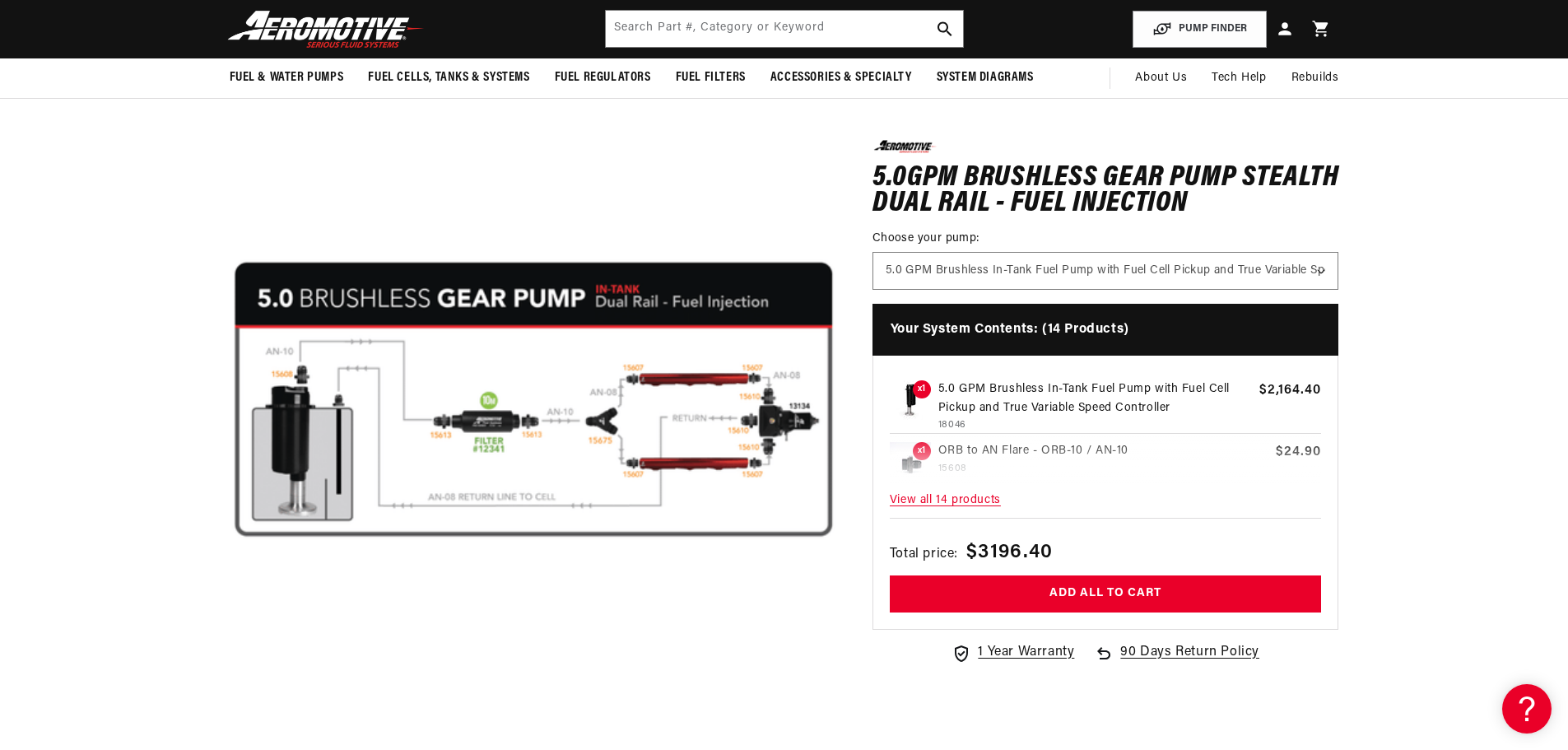
click at [230, 704] on button "Open media 1 in modal" at bounding box center [230, 704] width 0 height 0
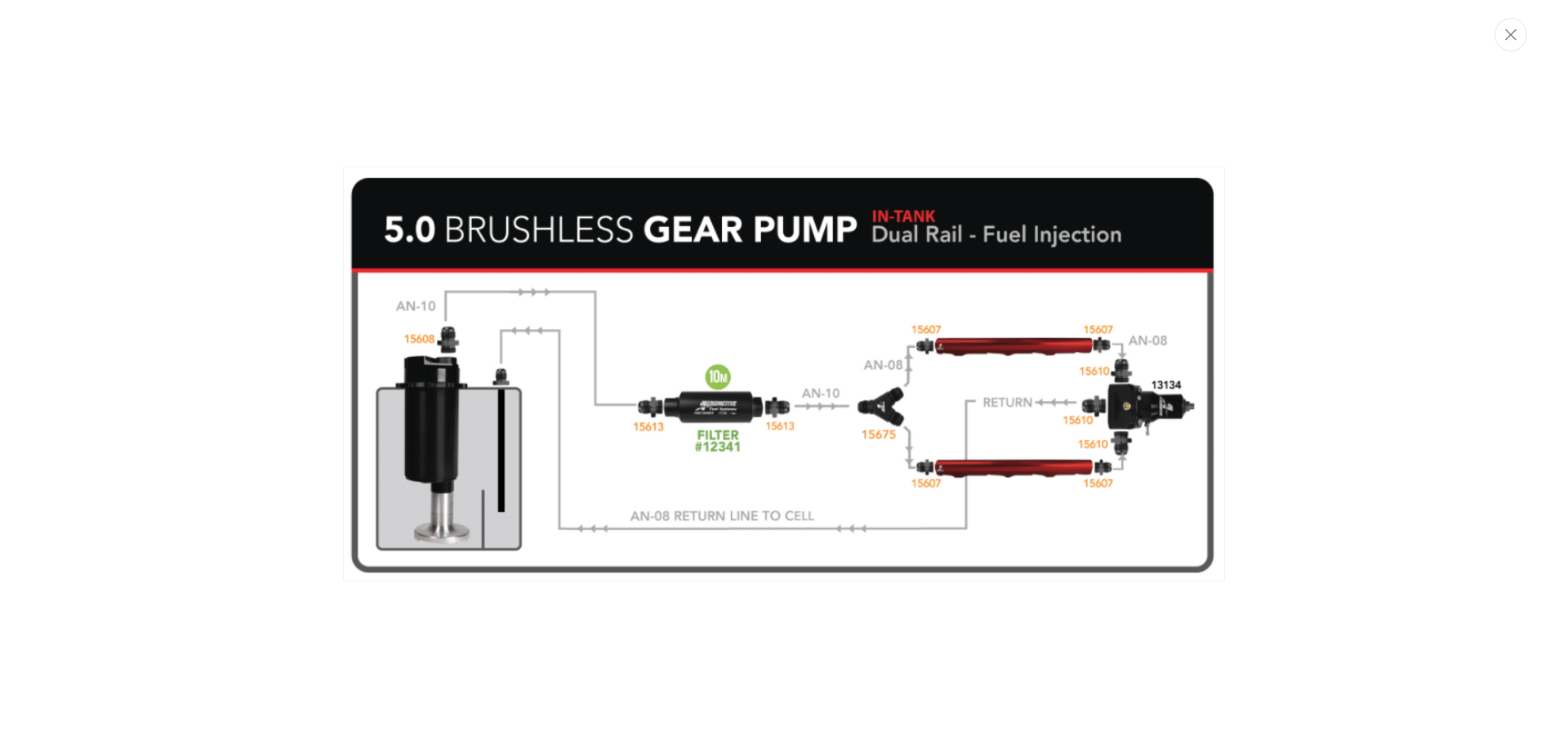
drag, startPoint x: 568, startPoint y: 368, endPoint x: 1548, endPoint y: 384, distance: 980.1
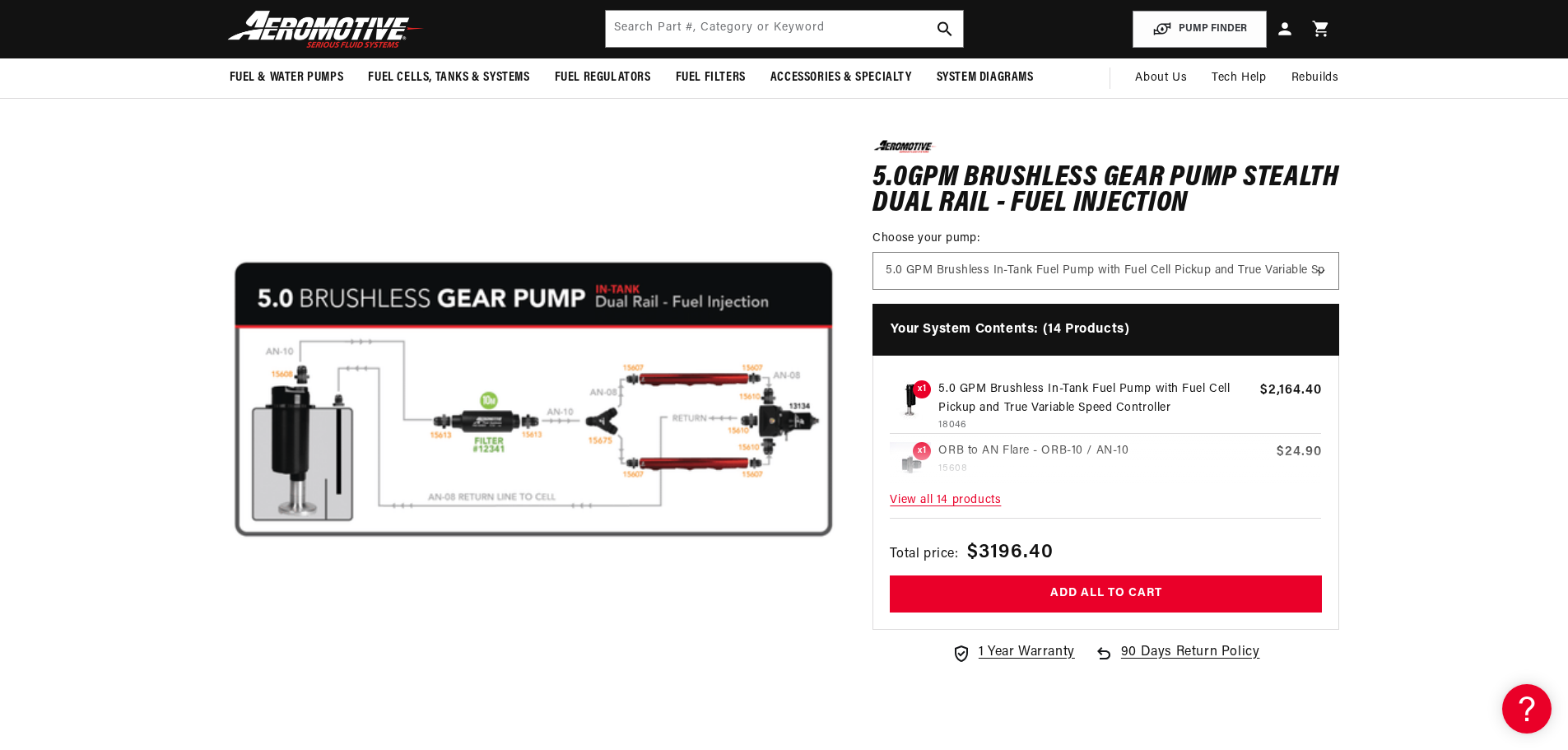
drag, startPoint x: 1560, startPoint y: 387, endPoint x: 1462, endPoint y: 615, distance: 248.2
click at [1462, 615] on section "0.0 star rating Write a review 5.0GPM Brushless Gear Pump Stealth Dual Rail - F…" at bounding box center [784, 491] width 1568 height 827
drag, startPoint x: 1511, startPoint y: 421, endPoint x: 1519, endPoint y: 515, distance: 94.3
click at [1520, 515] on section "0.0 star rating Write a review 5.0GPM Brushless Gear Pump Stealth Dual Rail - F…" at bounding box center [784, 491] width 1568 height 827
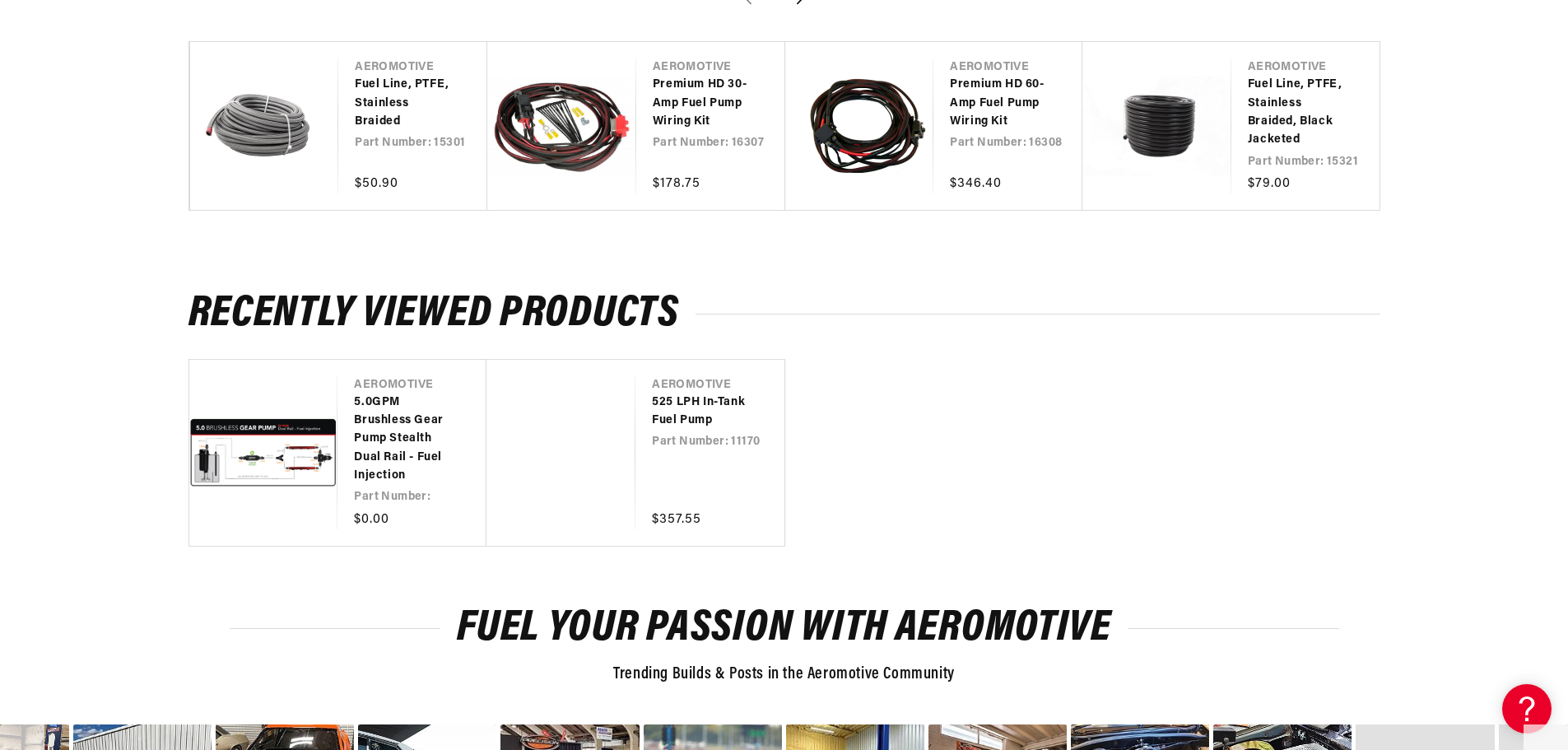
scroll to position [1452, 0]
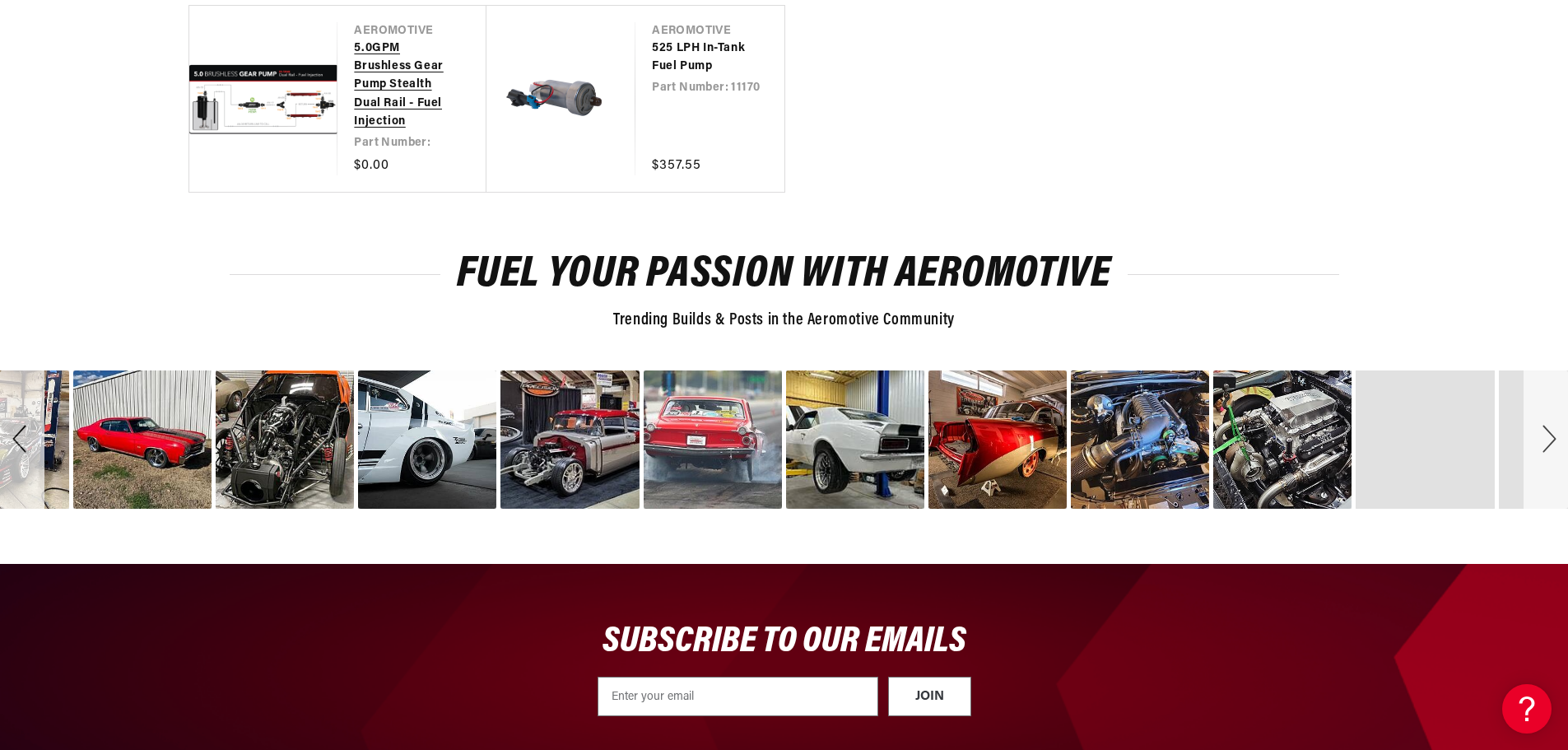
click at [354, 122] on link "5.0GPM Brushless Gear Pump Stealth Dual Rail - Fuel Injection" at bounding box center [404, 86] width 99 height 92
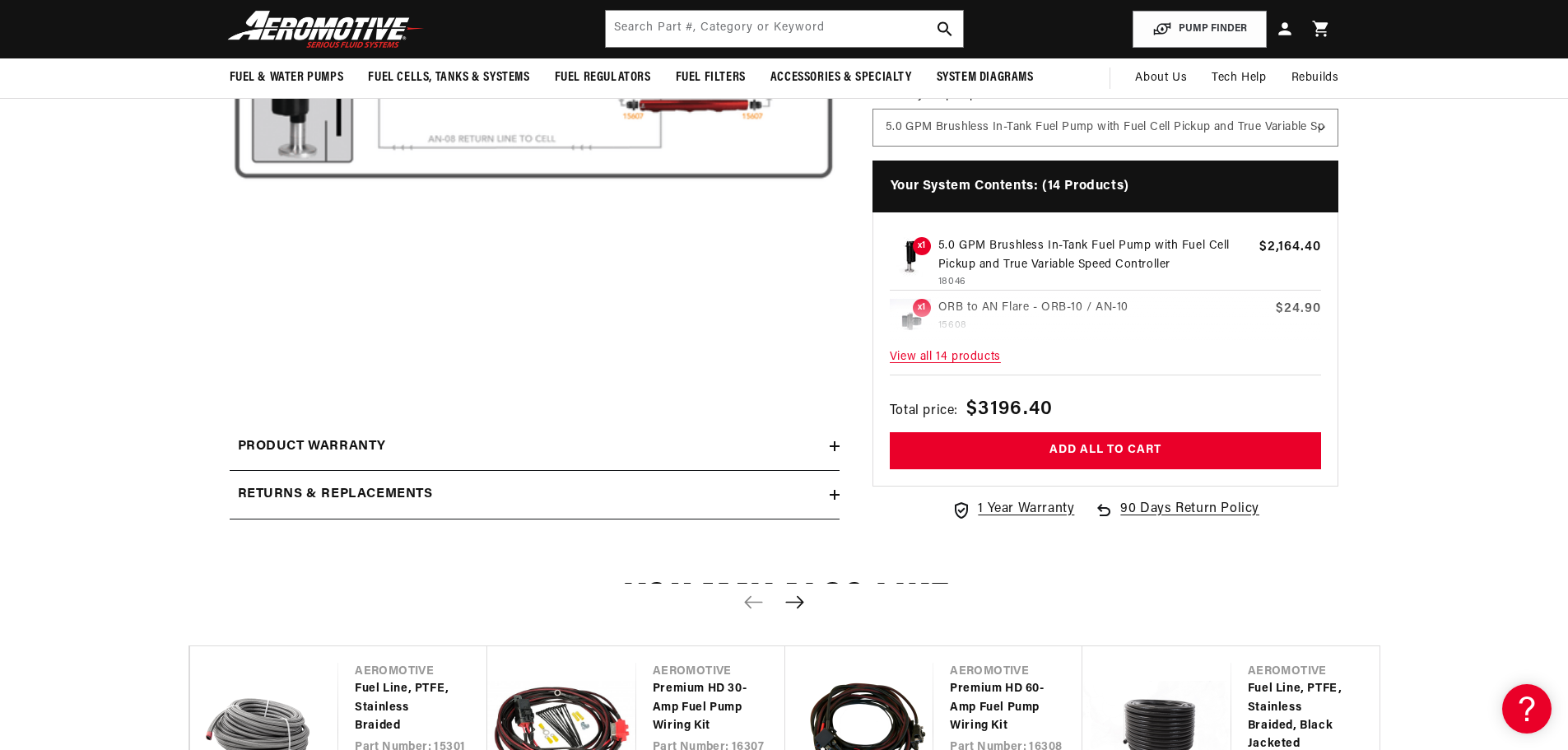
scroll to position [247, 0]
